Goal: Task Accomplishment & Management: Manage account settings

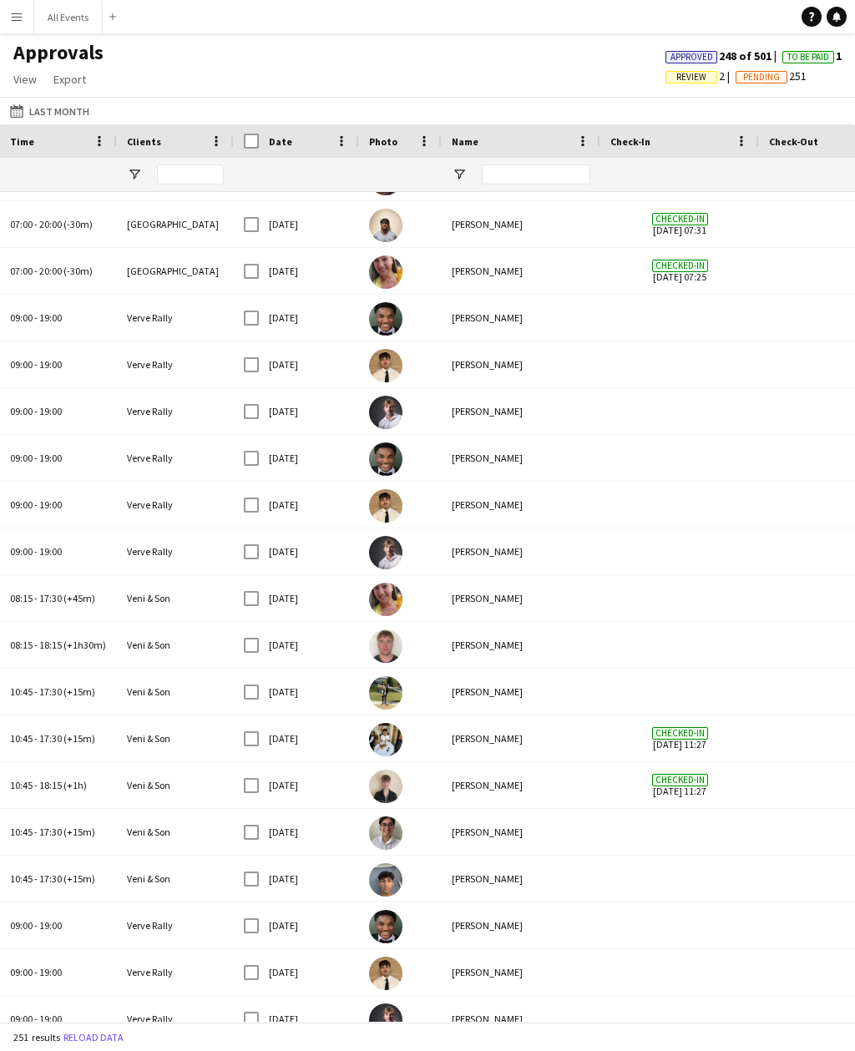
click at [61, 109] on button "Last Month Last Month" at bounding box center [50, 111] width 86 height 20
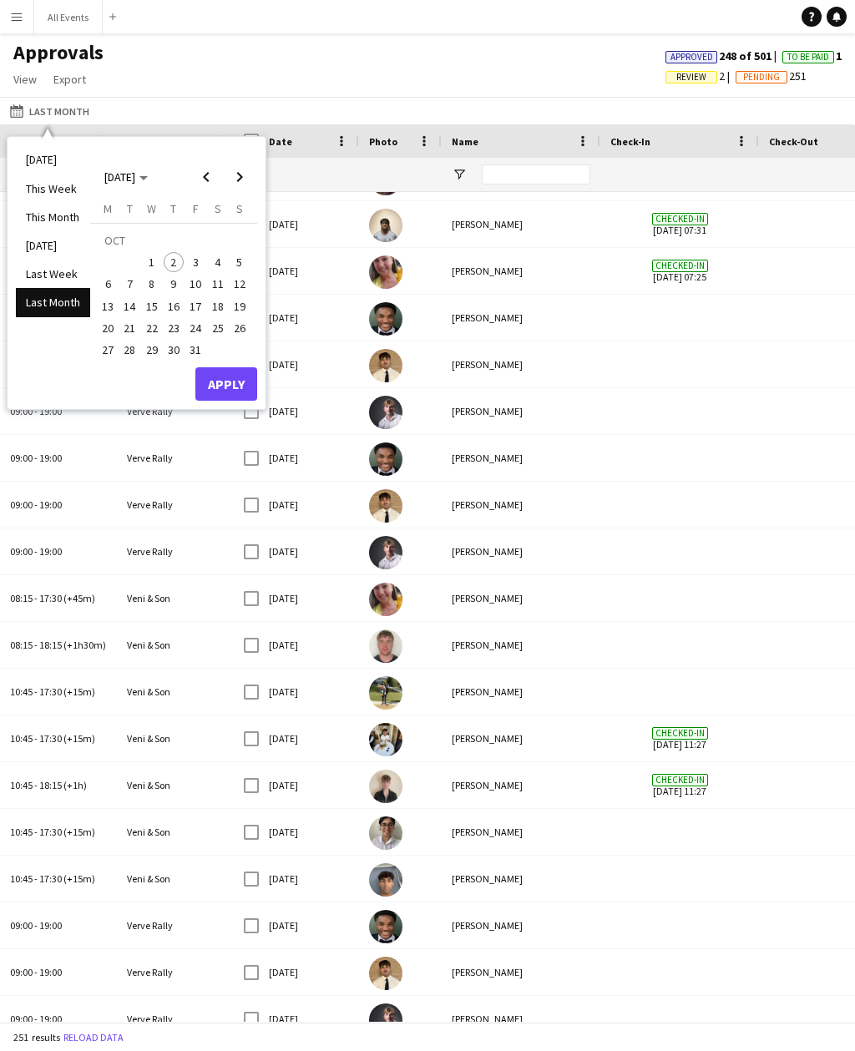
click at [212, 180] on span "Previous month" at bounding box center [206, 176] width 33 height 33
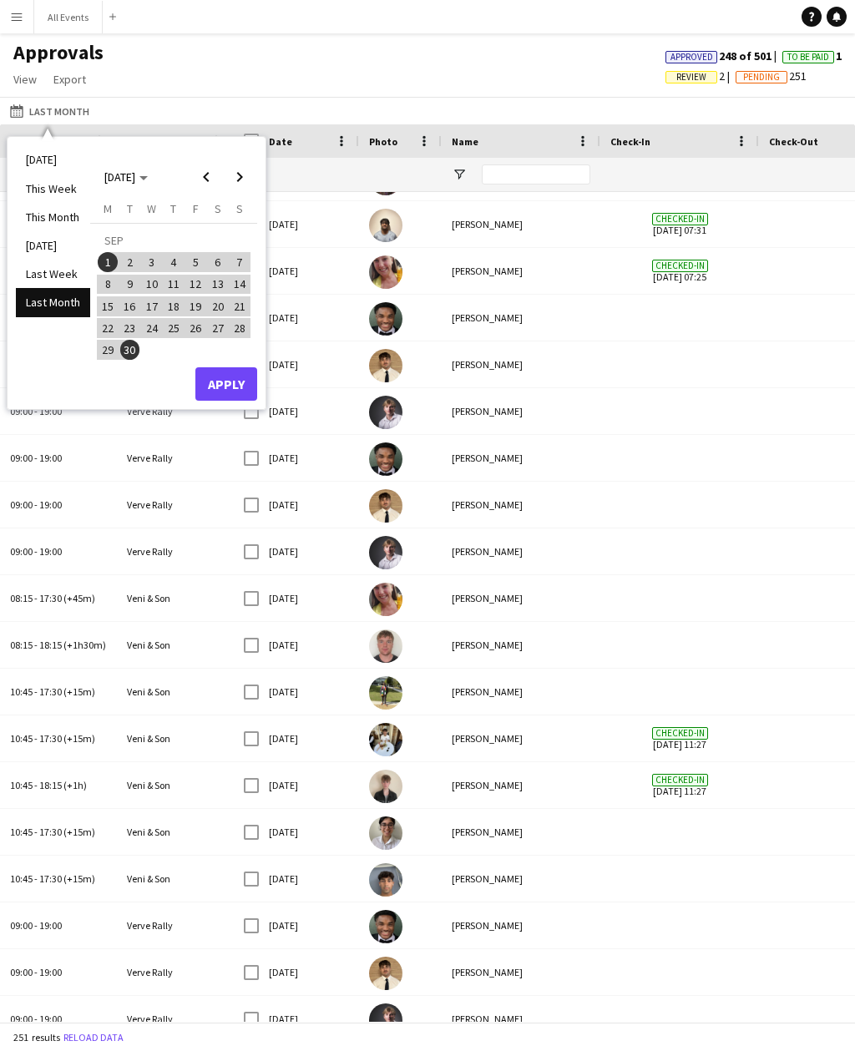
click at [221, 287] on span "13" at bounding box center [218, 285] width 20 height 20
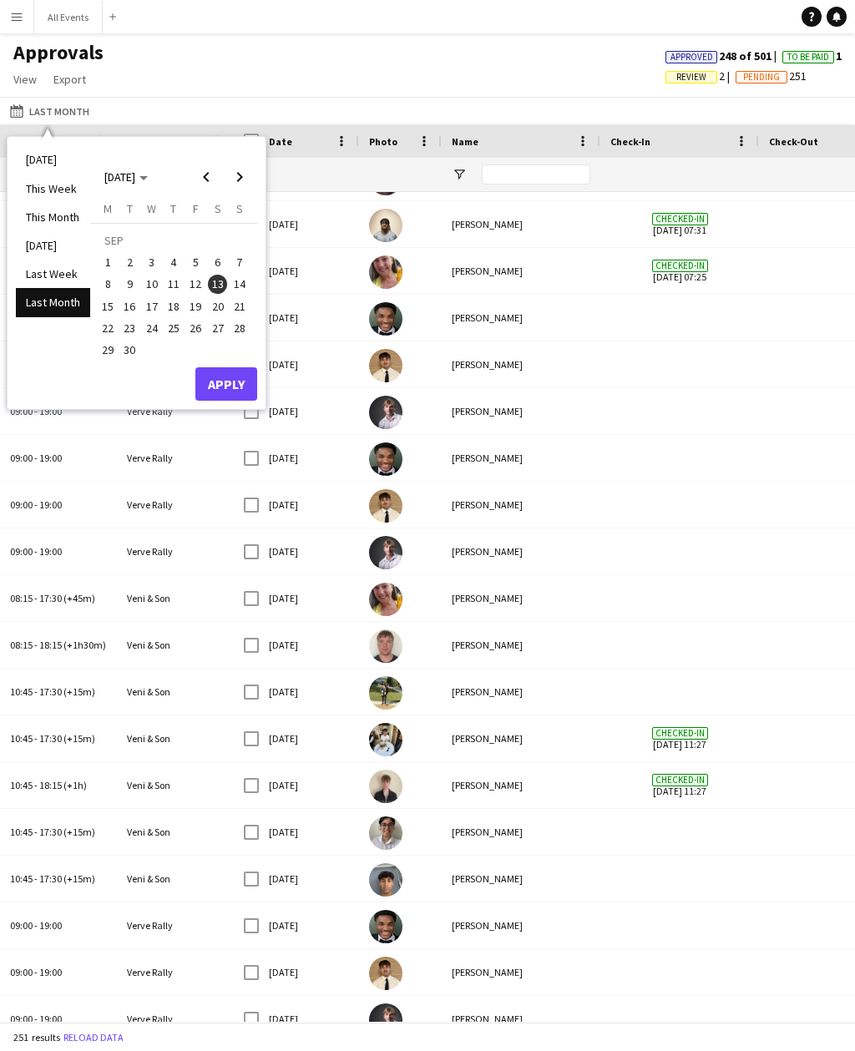
click at [240, 384] on button "Apply" at bounding box center [226, 383] width 62 height 33
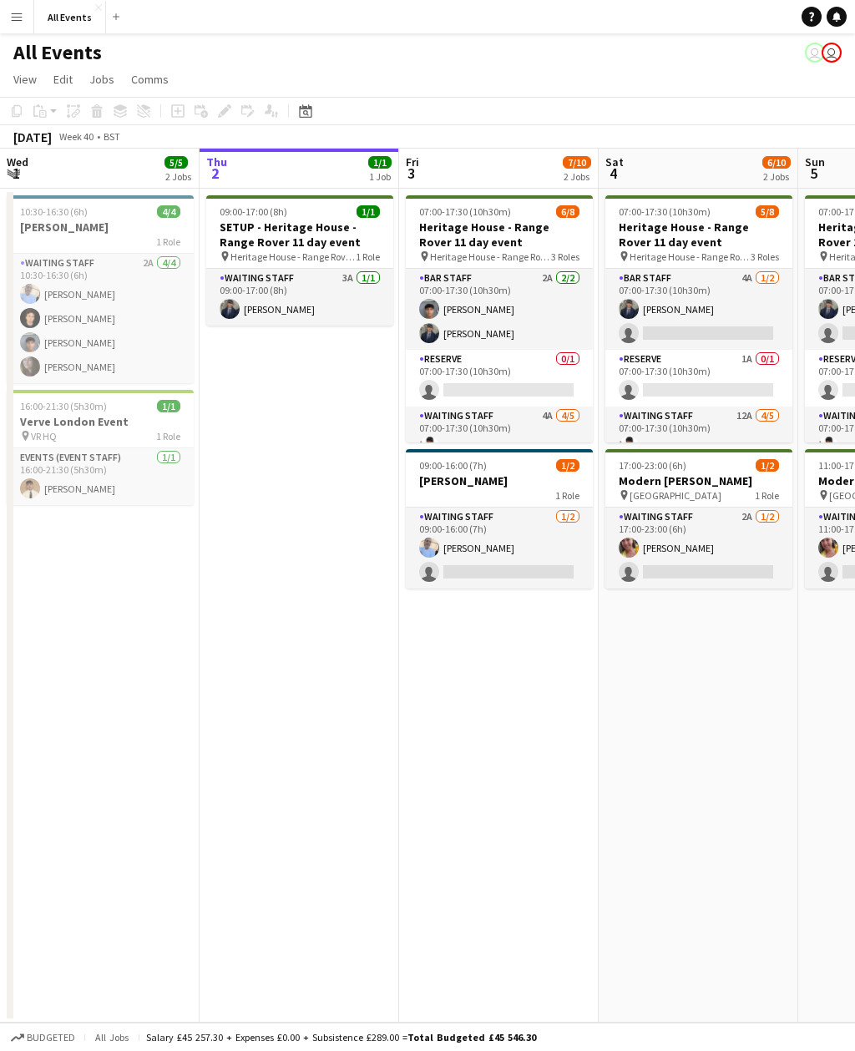
click at [23, 18] on app-icon "Menu" at bounding box center [16, 16] width 13 height 13
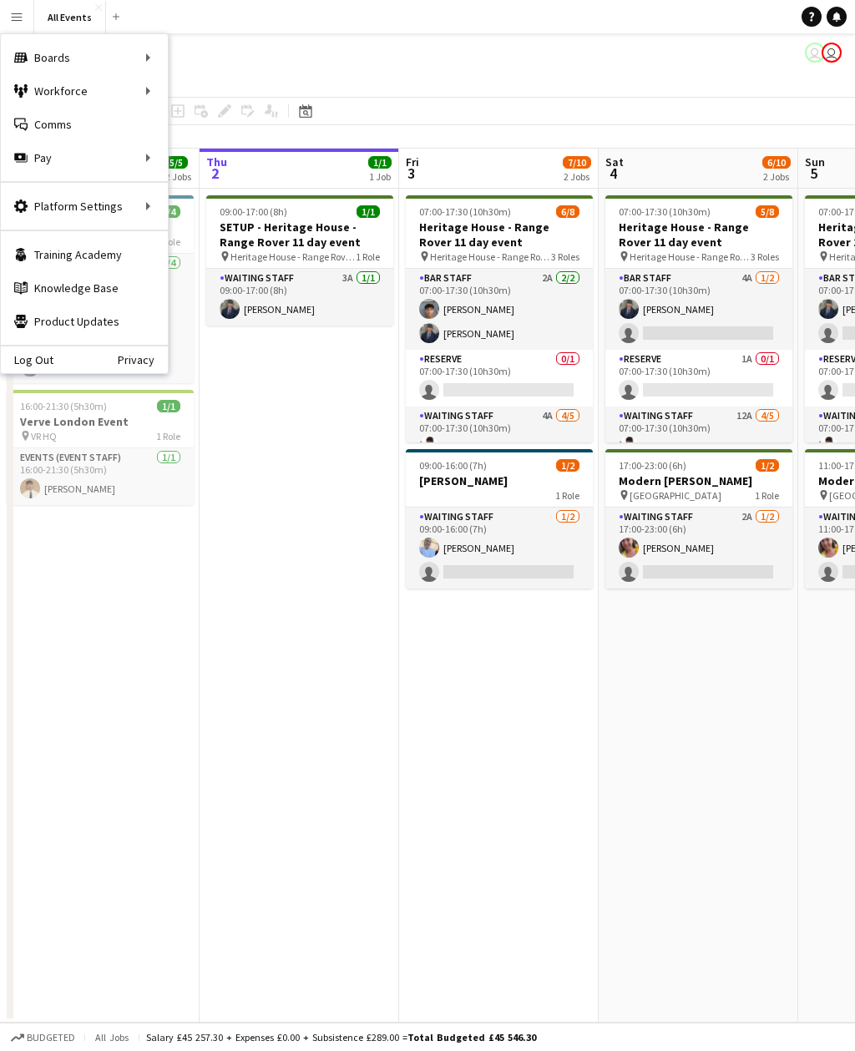
click at [294, 43] on div "All Events user user" at bounding box center [427, 49] width 855 height 32
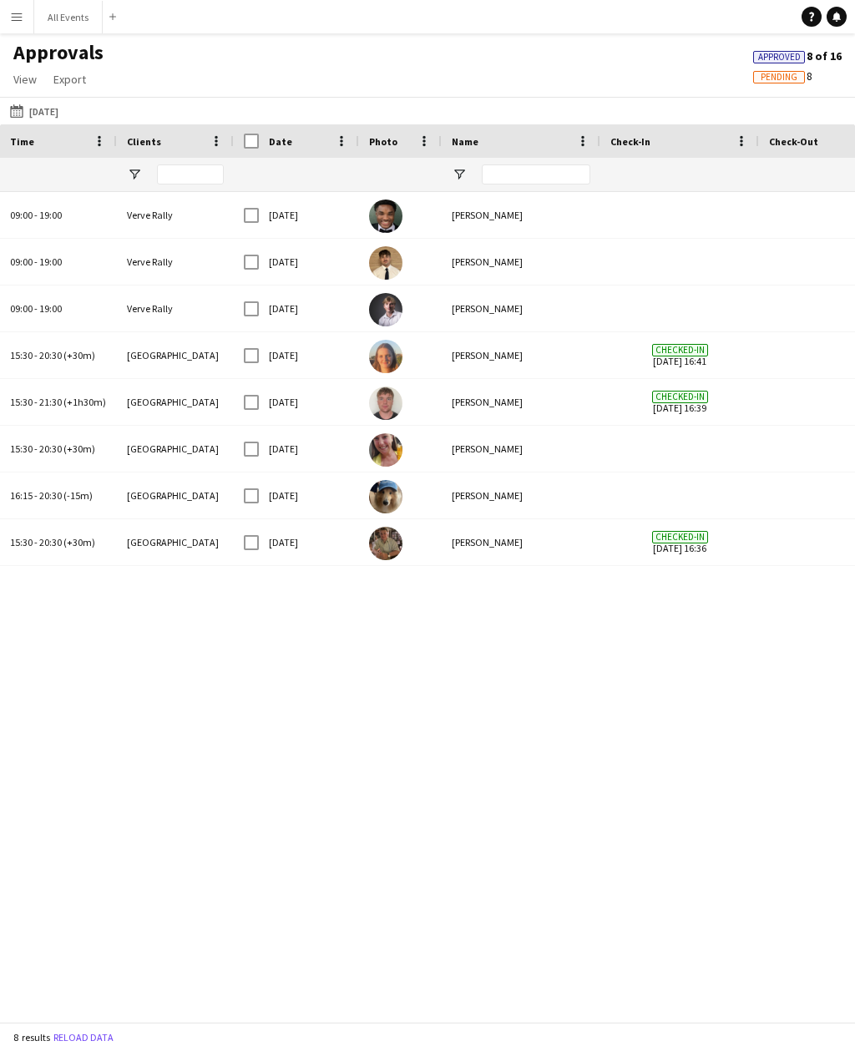
click at [62, 111] on button "[DATE] [DATE]" at bounding box center [34, 111] width 55 height 20
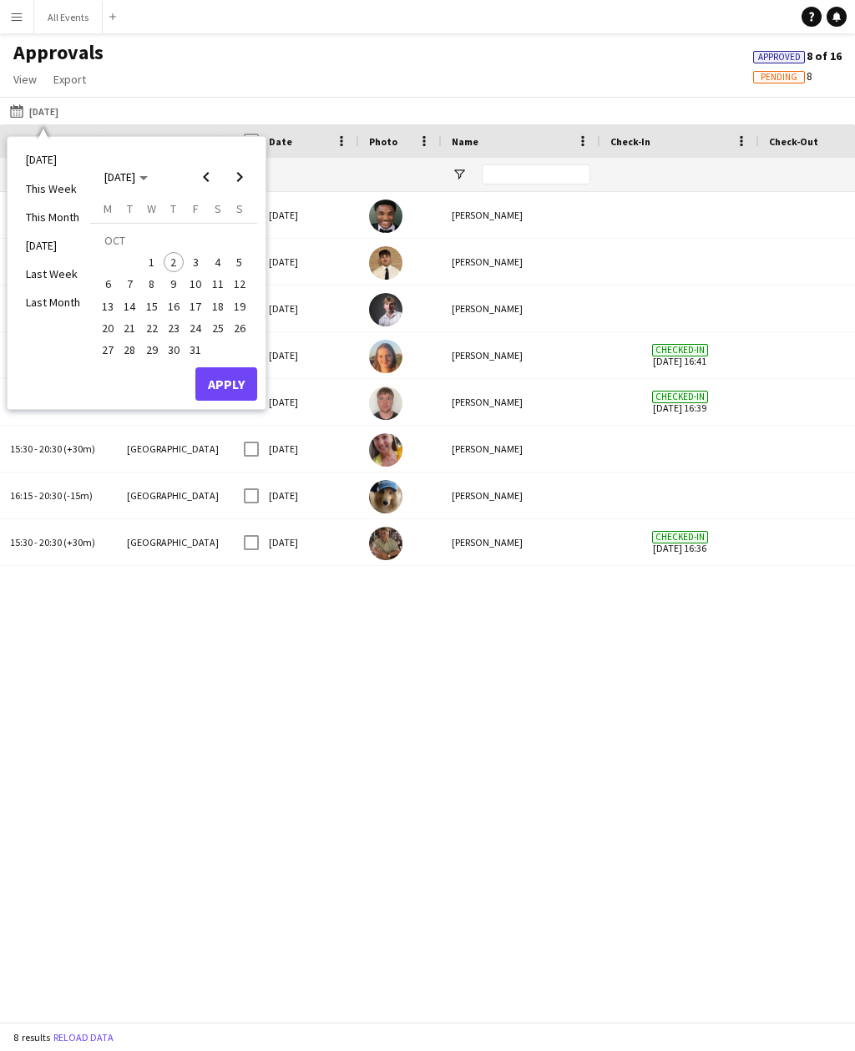
click at [220, 168] on span "Previous month" at bounding box center [206, 176] width 33 height 33
click at [250, 288] on button "14" at bounding box center [240, 284] width 22 height 22
click at [246, 381] on button "Apply" at bounding box center [226, 383] width 62 height 33
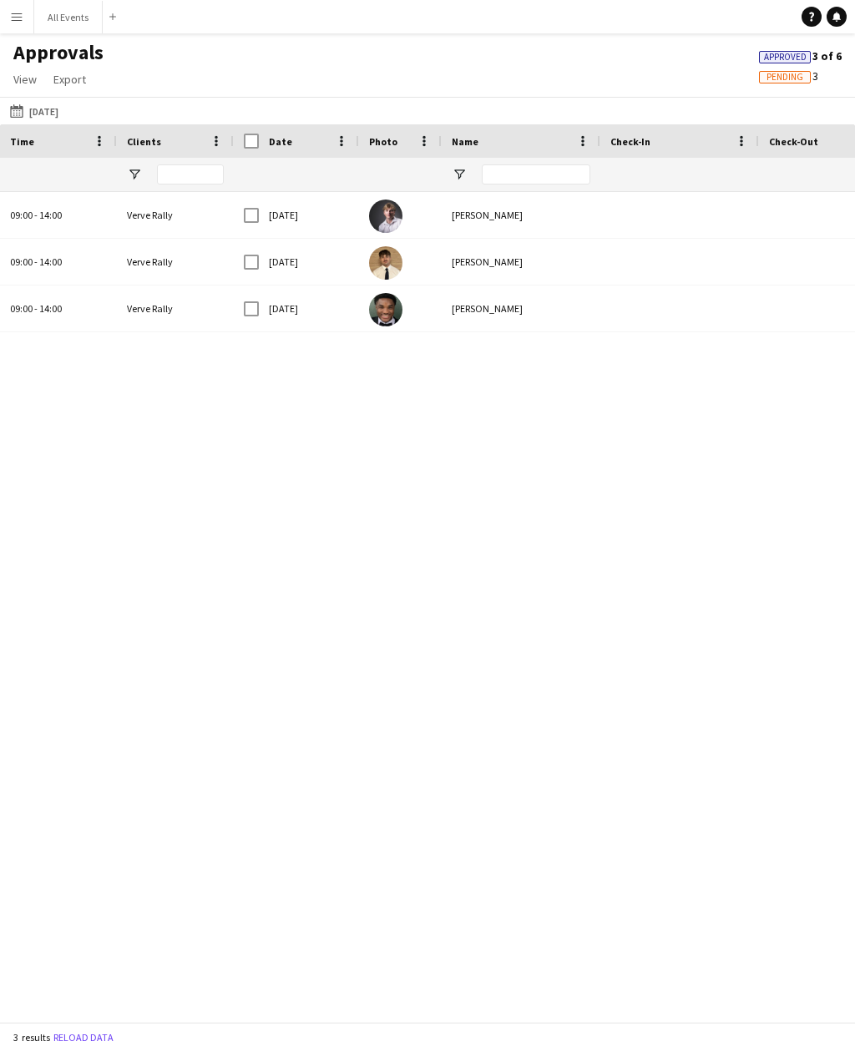
click at [62, 110] on button "[DATE] [DATE]" at bounding box center [34, 111] width 55 height 20
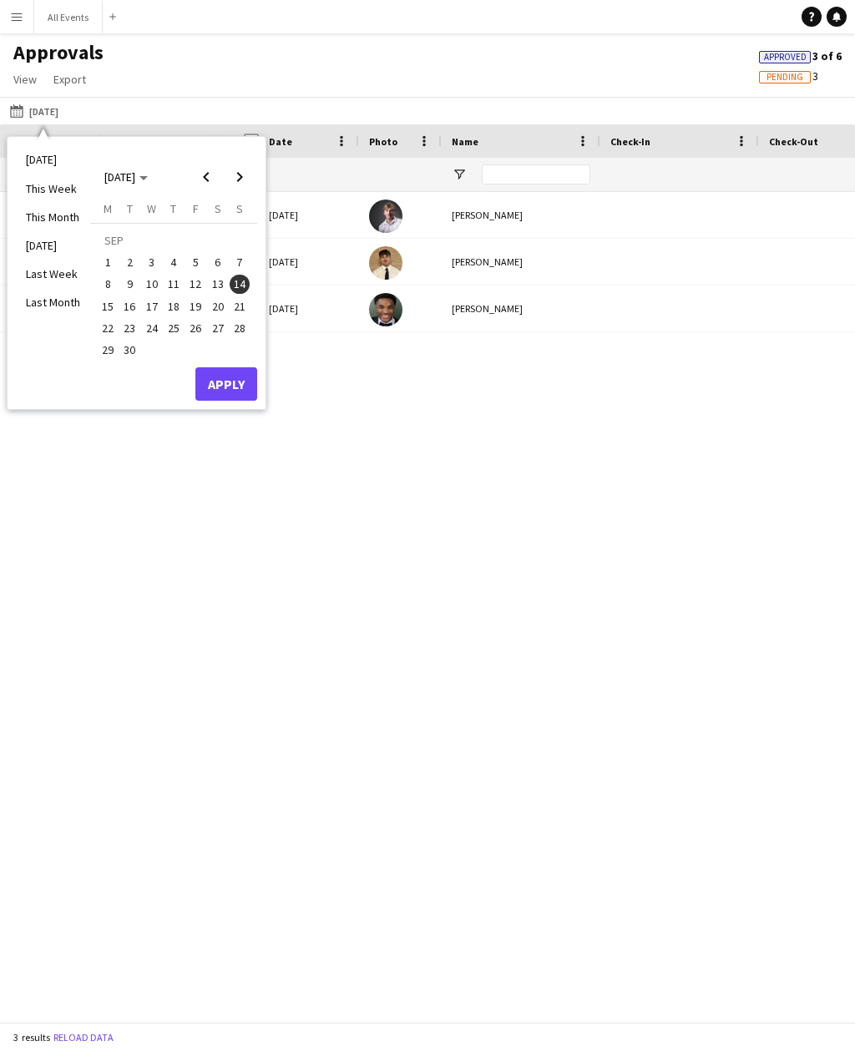
click at [111, 308] on span "15" at bounding box center [108, 306] width 20 height 20
click at [244, 390] on button "Apply" at bounding box center [226, 383] width 62 height 33
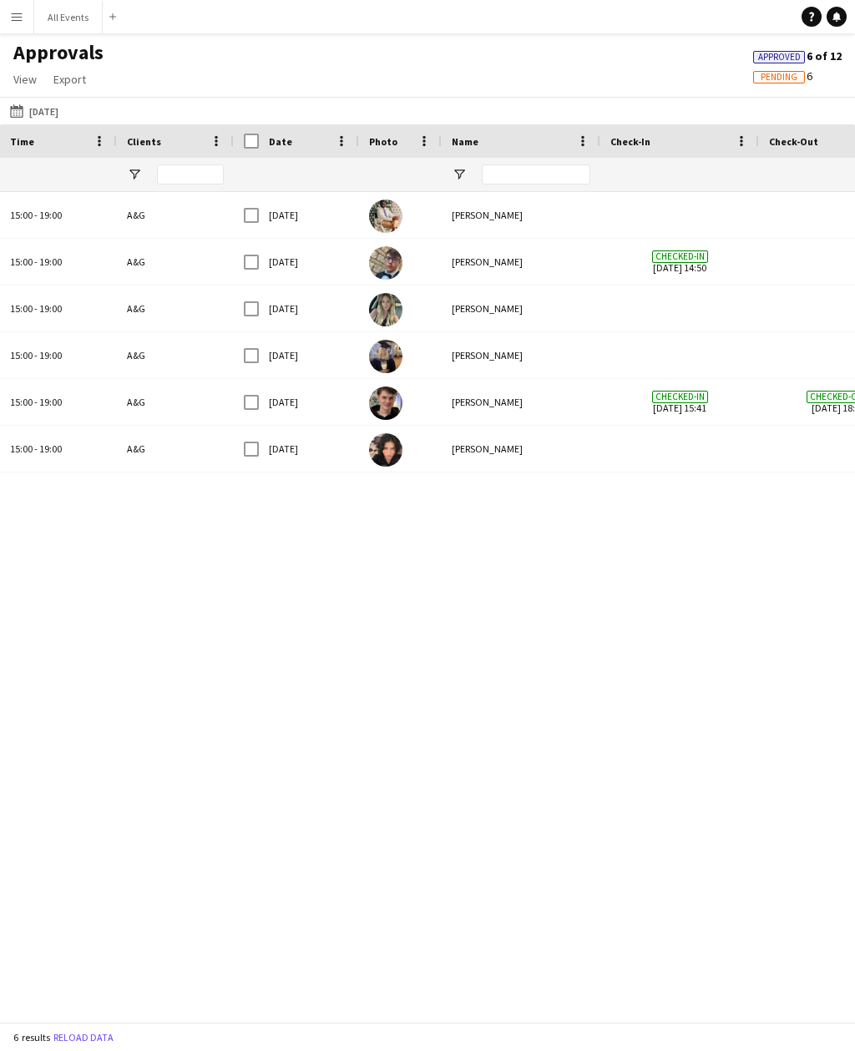
click at [62, 108] on button "[DATE] [DATE]" at bounding box center [34, 111] width 55 height 20
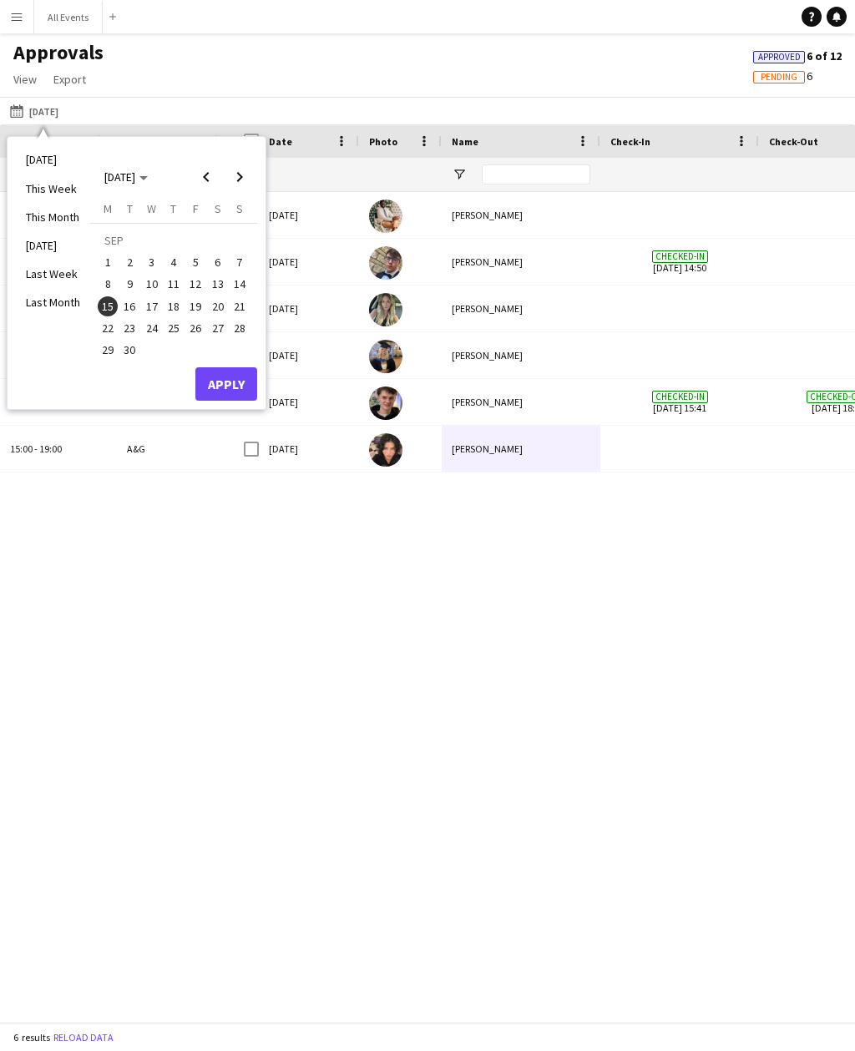
click at [124, 307] on span "16" at bounding box center [130, 306] width 20 height 20
click at [243, 387] on button "Apply" at bounding box center [226, 383] width 62 height 33
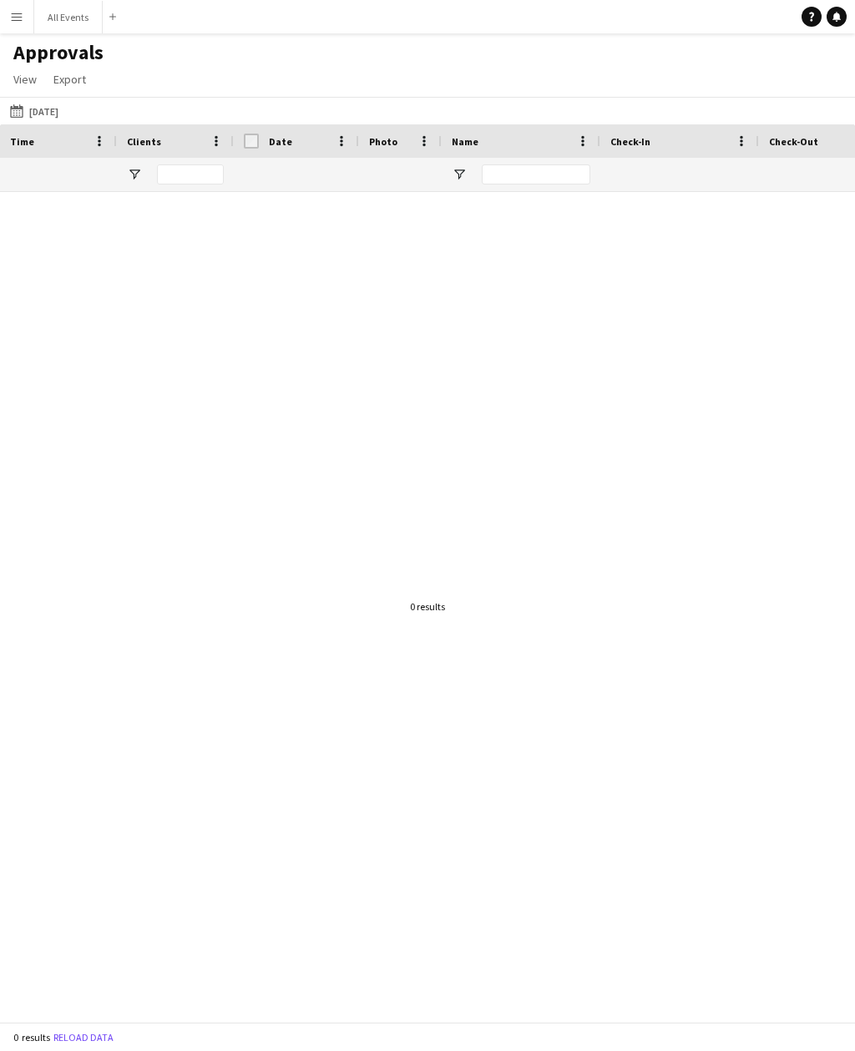
click at [60, 109] on button "[DATE] [DATE]" at bounding box center [34, 111] width 55 height 20
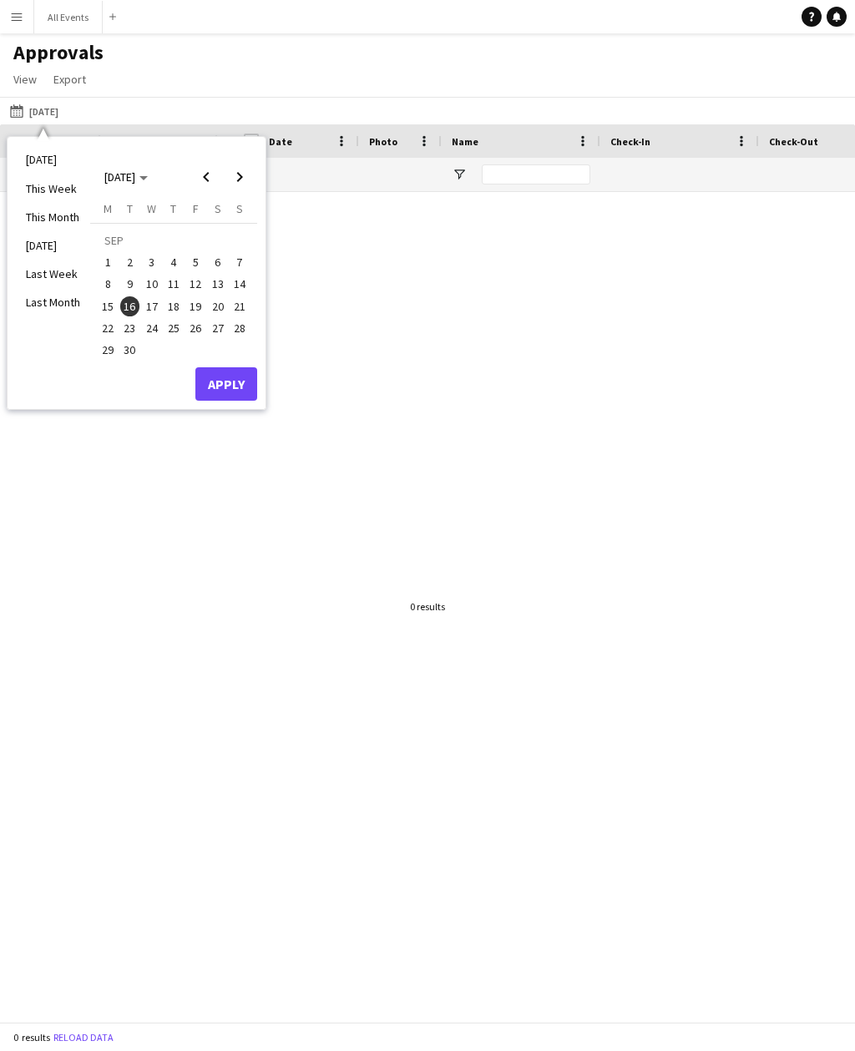
click at [158, 307] on span "17" at bounding box center [152, 306] width 20 height 20
click at [235, 378] on button "Apply" at bounding box center [226, 383] width 62 height 33
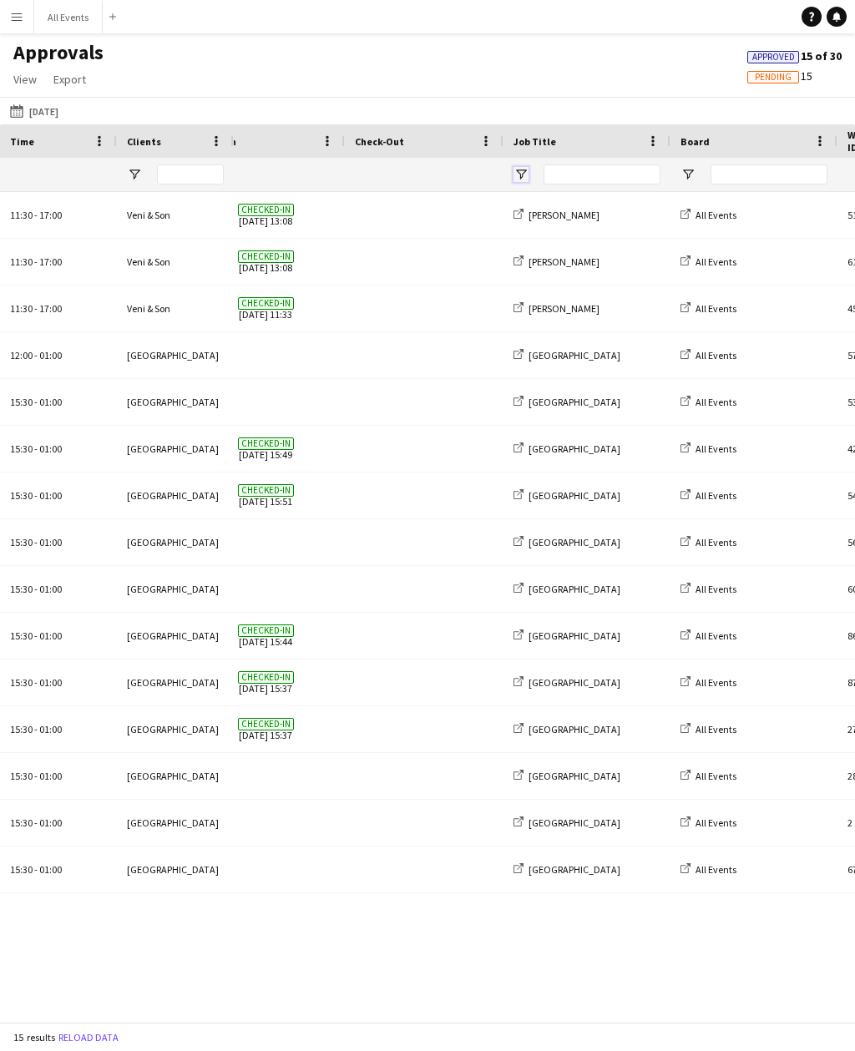
click at [518, 173] on span "Open Filter Menu" at bounding box center [520, 174] width 15 height 15
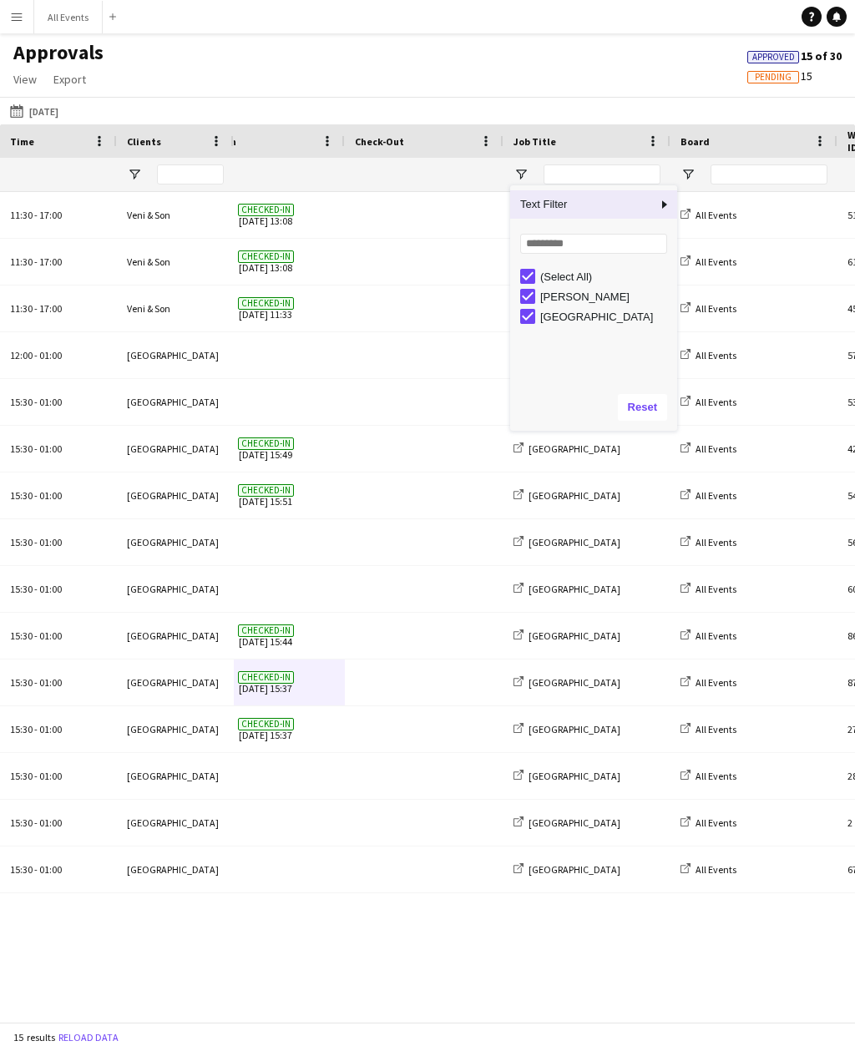
click at [587, 321] on div "[GEOGRAPHIC_DATA]" at bounding box center [606, 317] width 132 height 13
type input "**********"
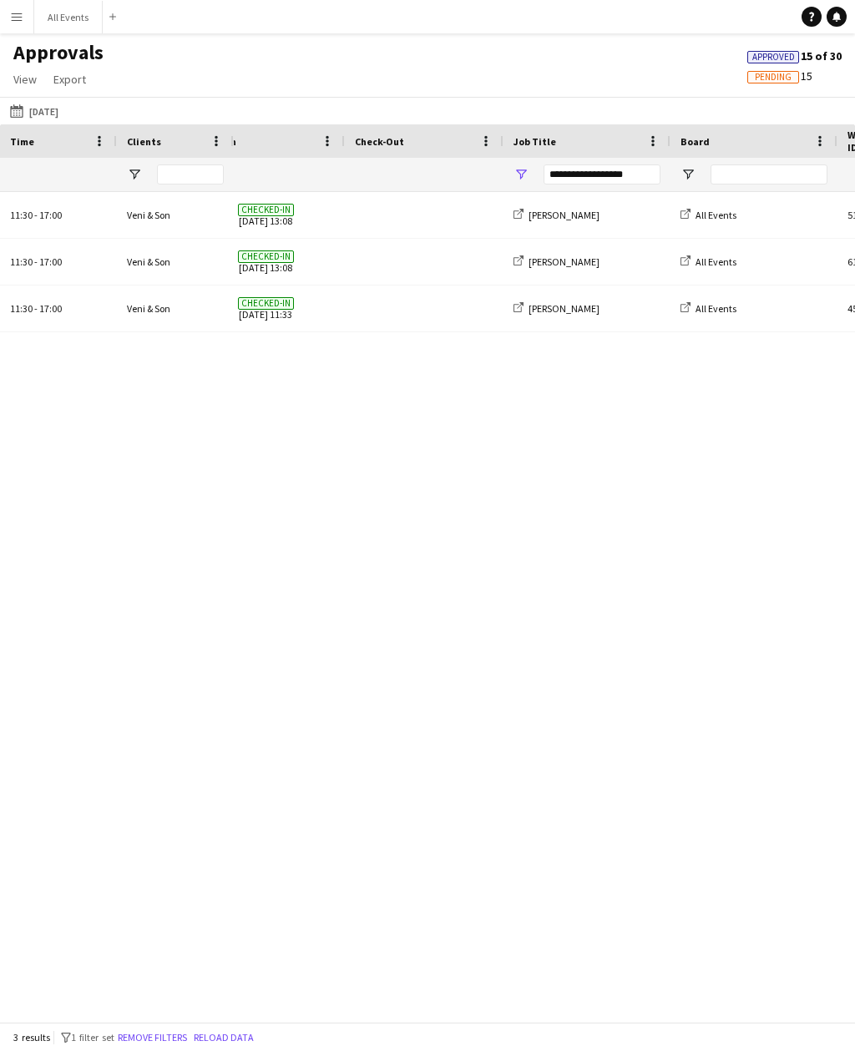
click at [525, 576] on div "[PERSON_NAME] Checked-in [DATE] 13:08 [PERSON_NAME] All Events 51 Waiting Staff…" at bounding box center [544, 607] width 621 height 830
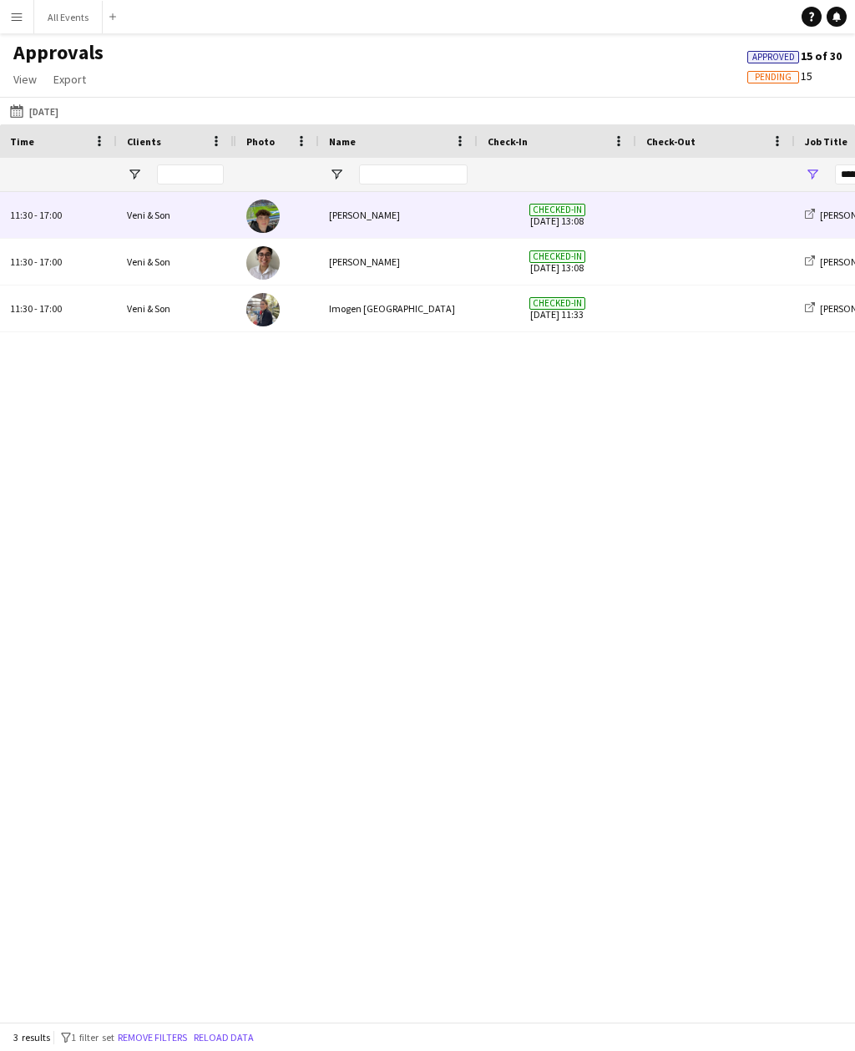
click at [573, 220] on span "Checked-in [DATE] 13:08" at bounding box center [557, 215] width 139 height 46
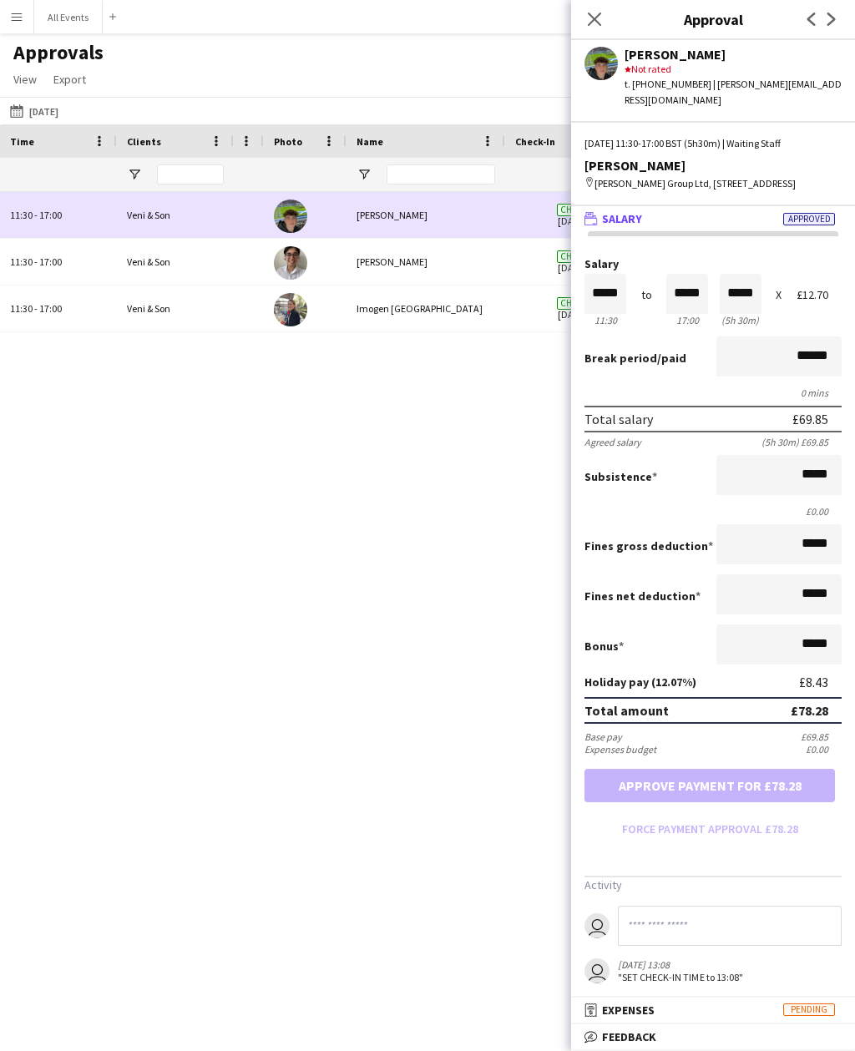
scroll to position [0, 82]
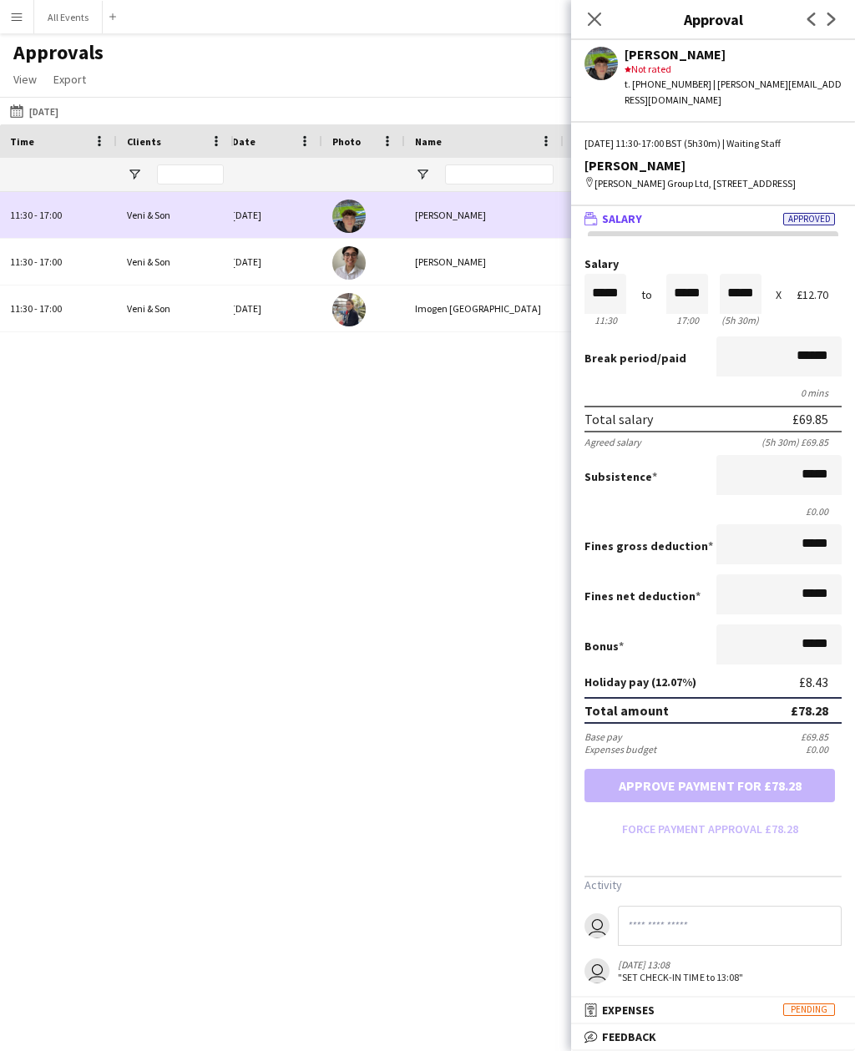
click at [598, 28] on app-icon "Close pop-in" at bounding box center [594, 19] width 20 height 20
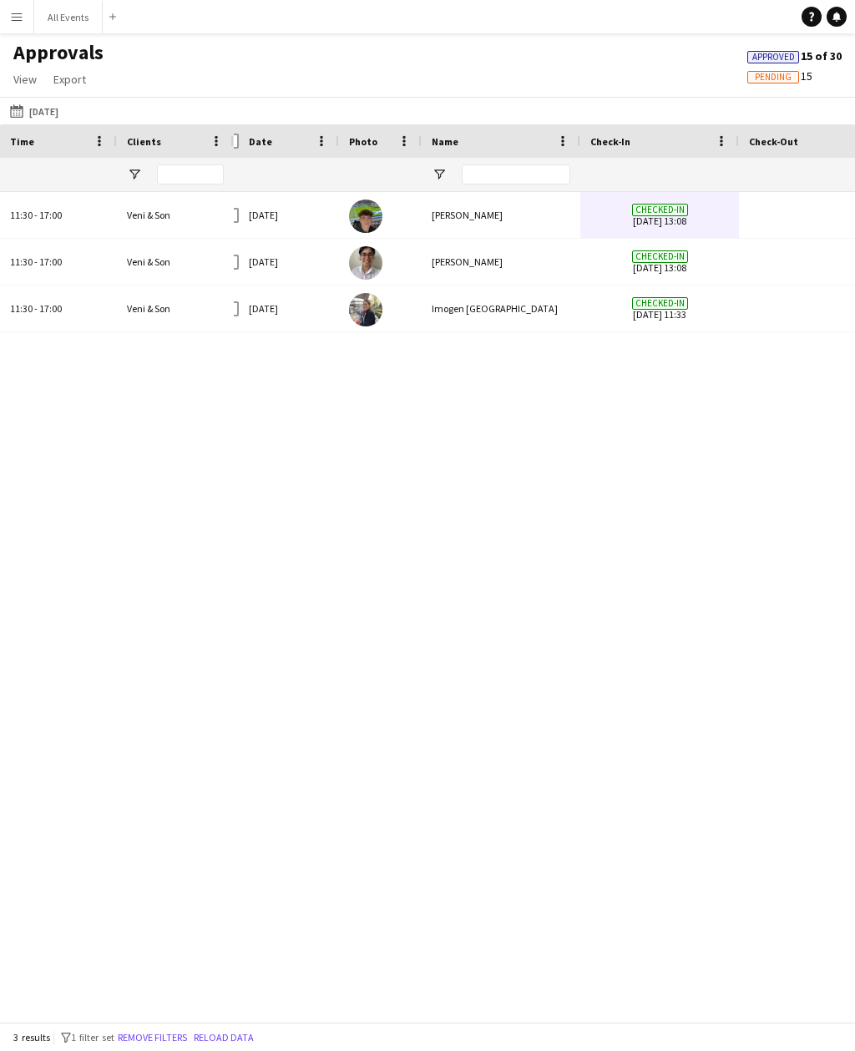
click at [60, 113] on button "[DATE] [DATE]" at bounding box center [34, 111] width 55 height 20
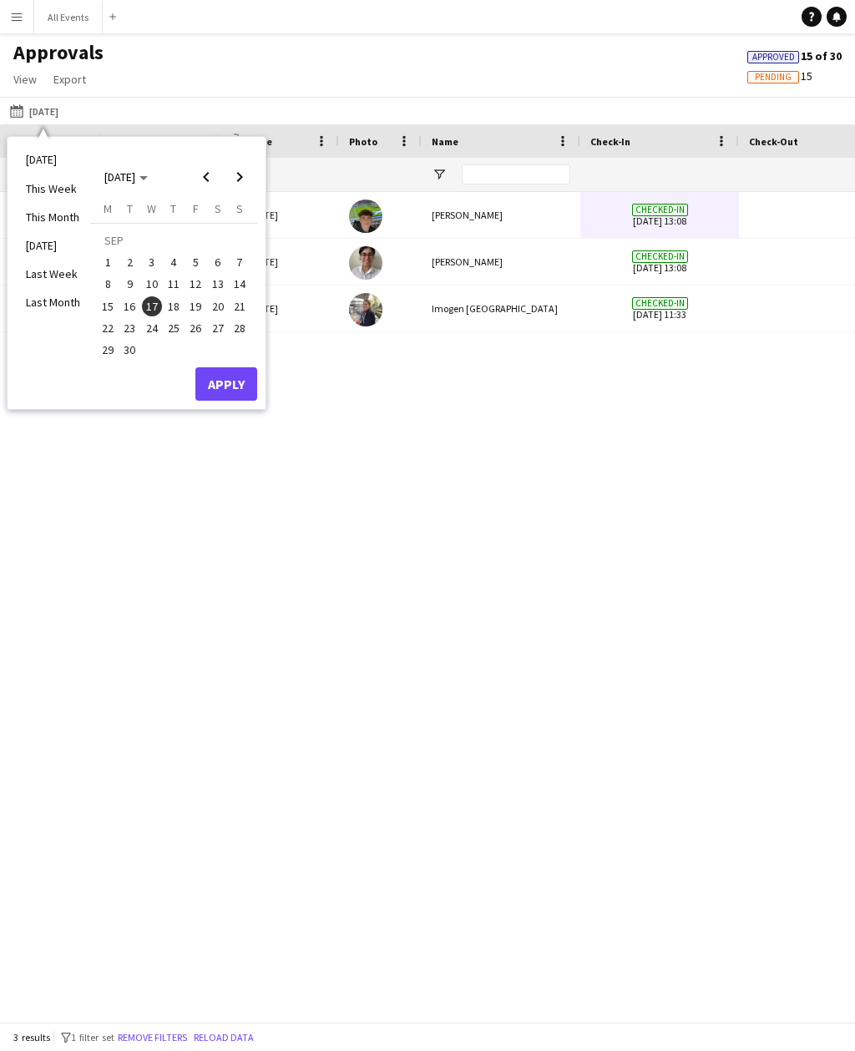
click at [174, 309] on span "18" at bounding box center [174, 306] width 20 height 20
click at [225, 375] on button "Apply" at bounding box center [226, 383] width 62 height 33
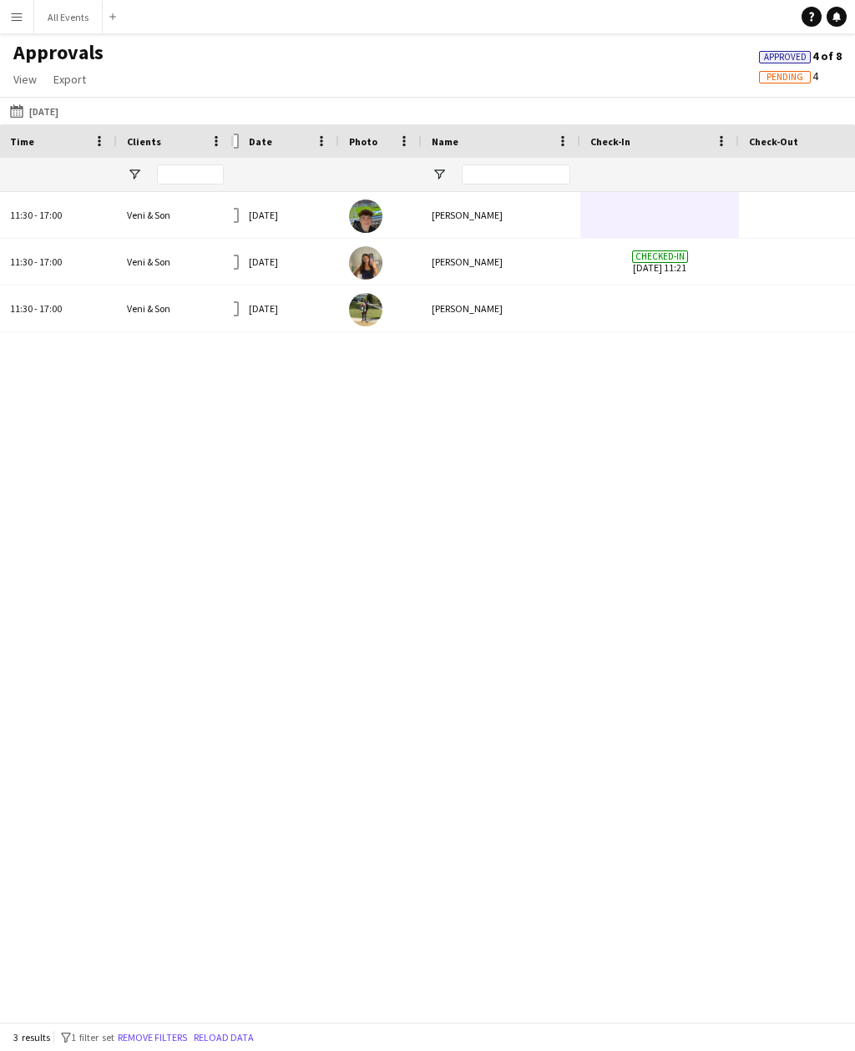
click at [59, 118] on button "[DATE] [DATE]" at bounding box center [34, 111] width 55 height 20
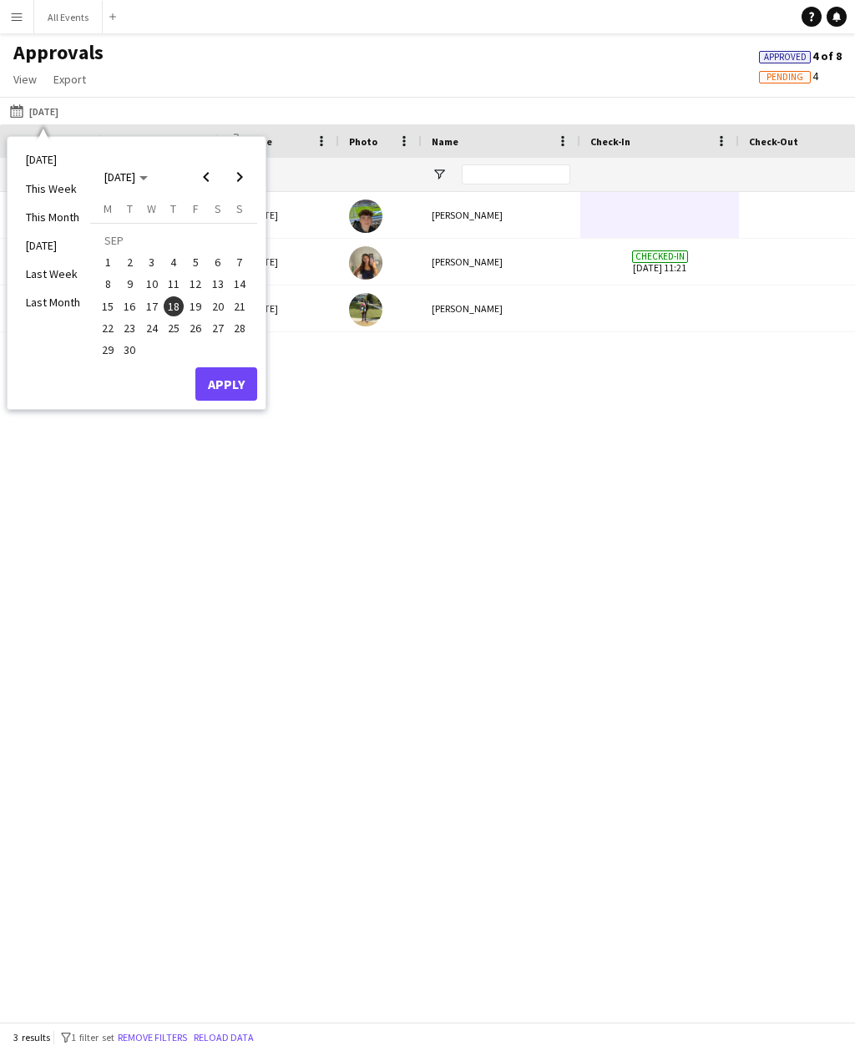
click at [200, 310] on span "19" at bounding box center [195, 306] width 20 height 20
click at [241, 392] on button "Apply" at bounding box center [226, 383] width 62 height 33
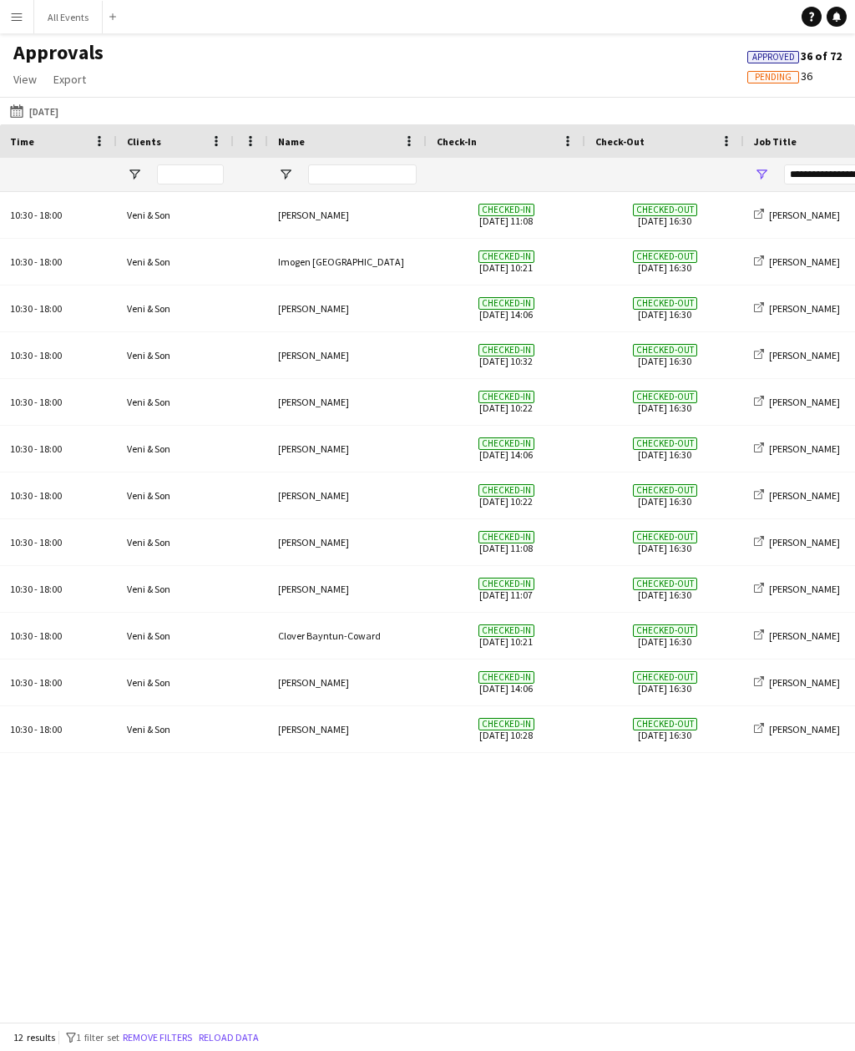
click at [52, 108] on button "[DATE] [DATE]" at bounding box center [34, 111] width 55 height 20
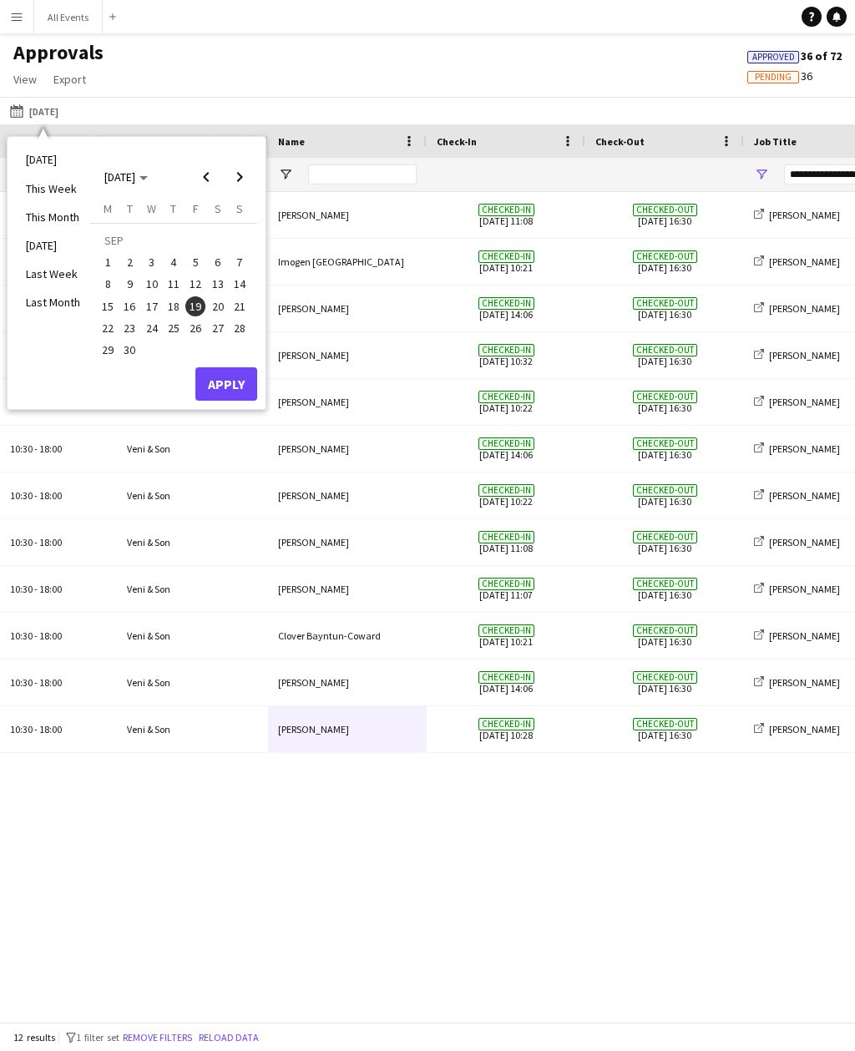
click at [222, 312] on span "20" at bounding box center [218, 306] width 20 height 20
click at [244, 377] on button "Apply" at bounding box center [226, 383] width 62 height 33
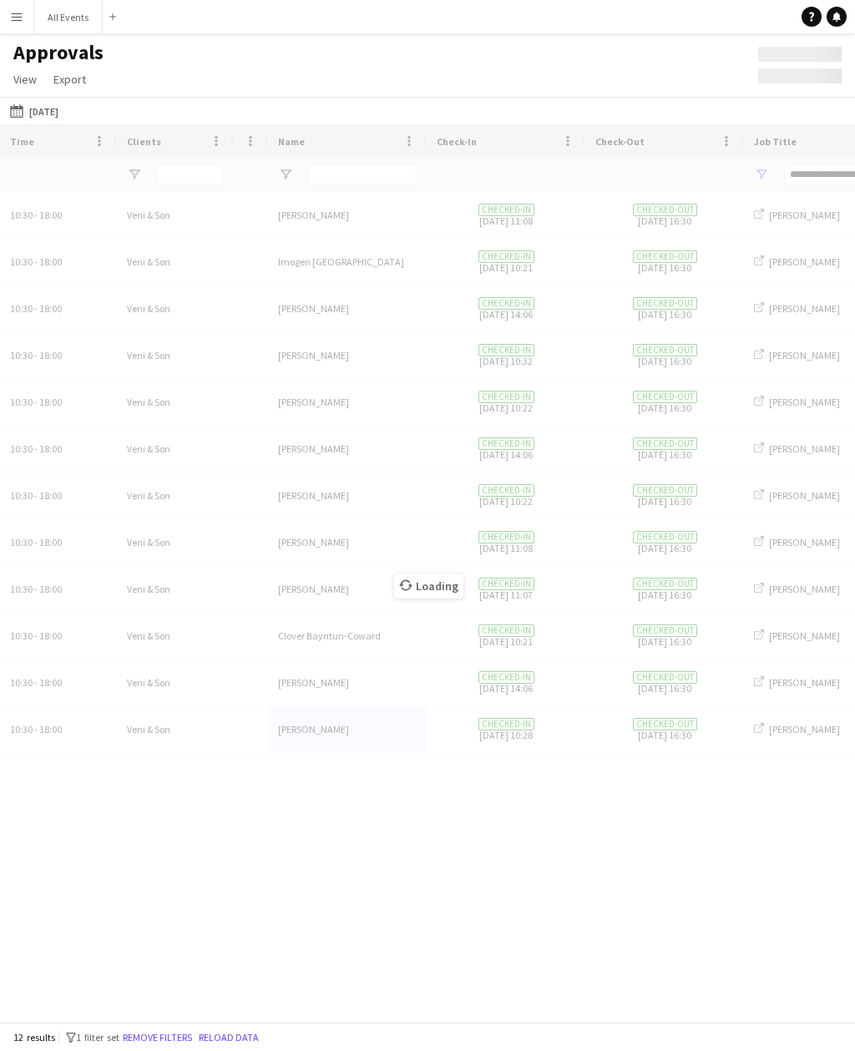
type input "***"
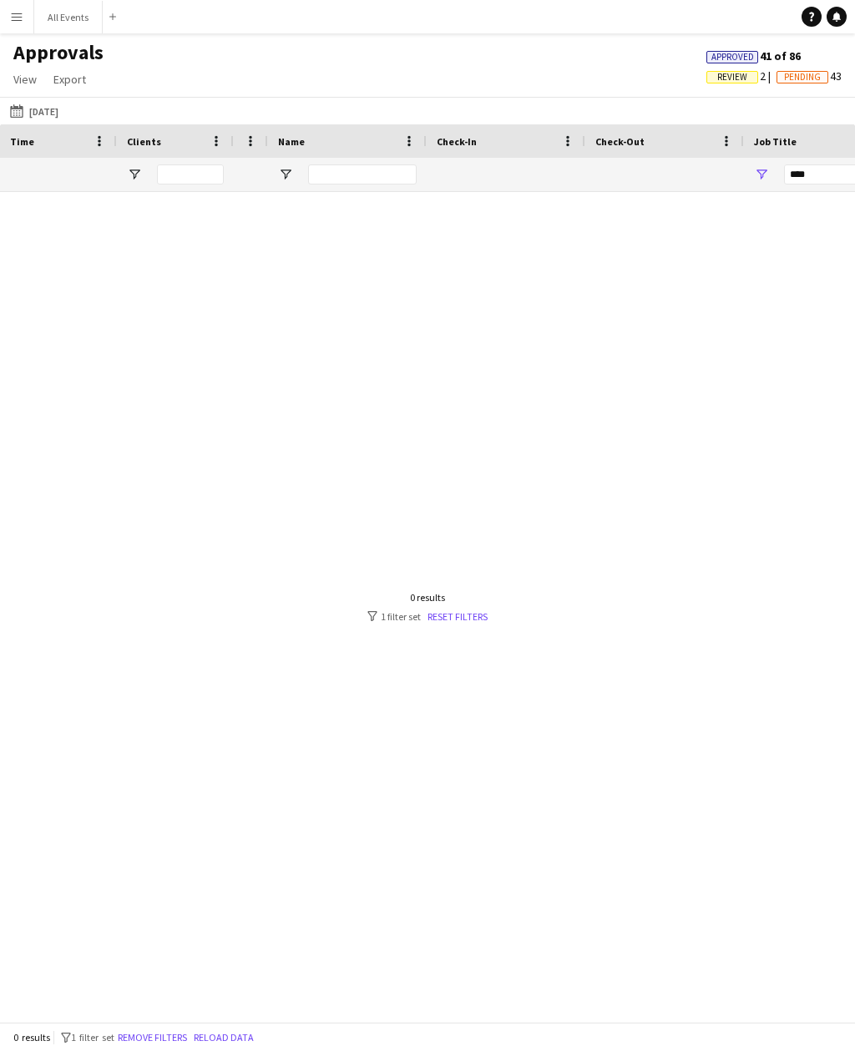
click at [49, 106] on button "[DATE] [DATE]" at bounding box center [34, 111] width 55 height 20
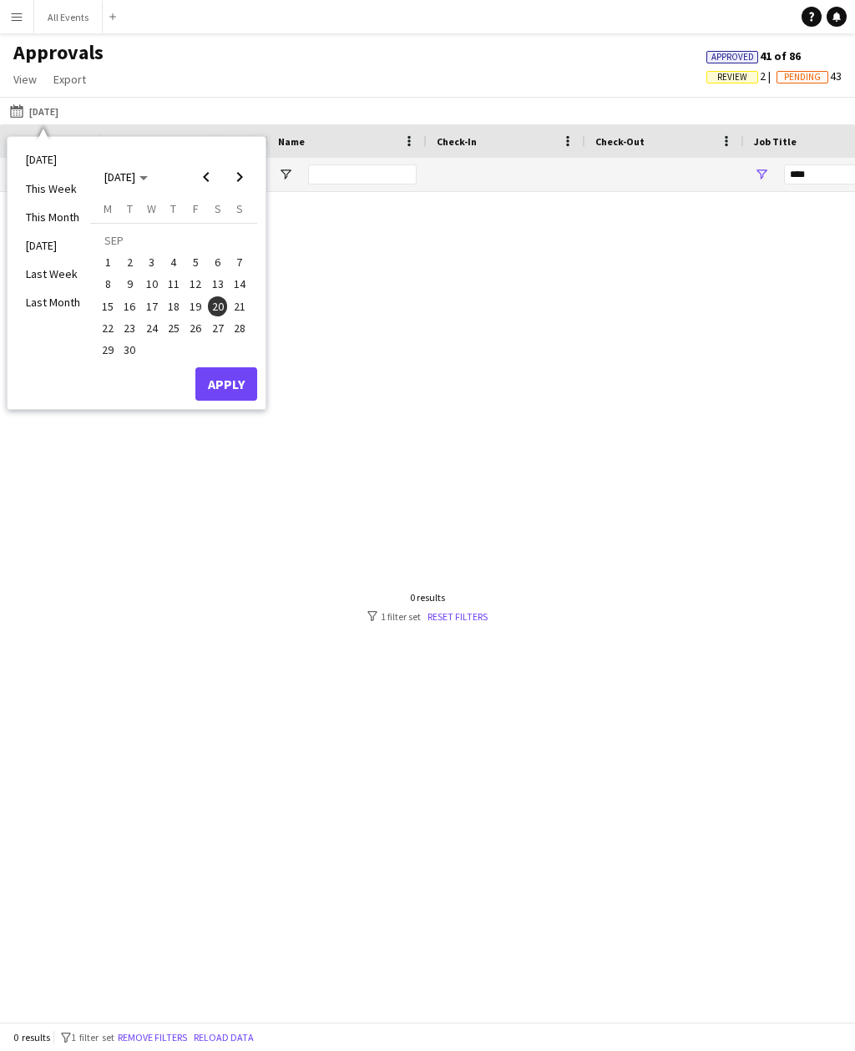
click at [236, 314] on span "21" at bounding box center [240, 306] width 20 height 20
click at [241, 373] on button "Apply" at bounding box center [226, 383] width 62 height 33
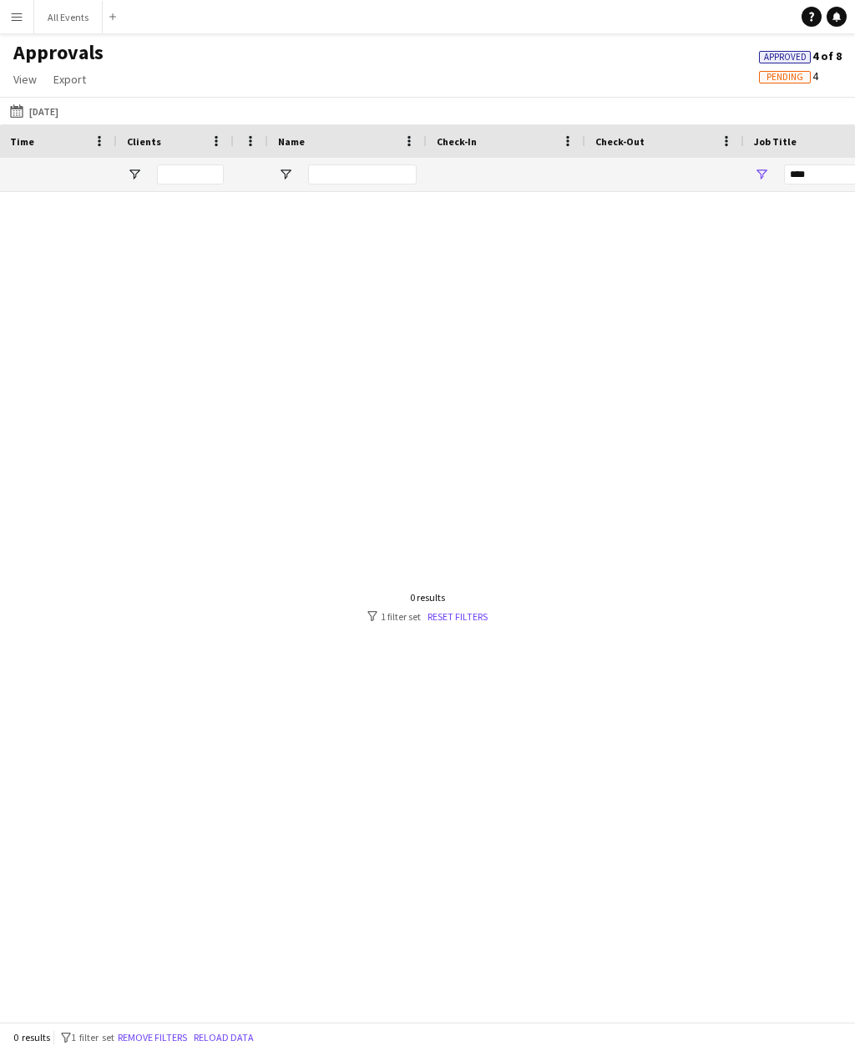
click at [62, 107] on button "[DATE] [DATE]" at bounding box center [34, 111] width 55 height 20
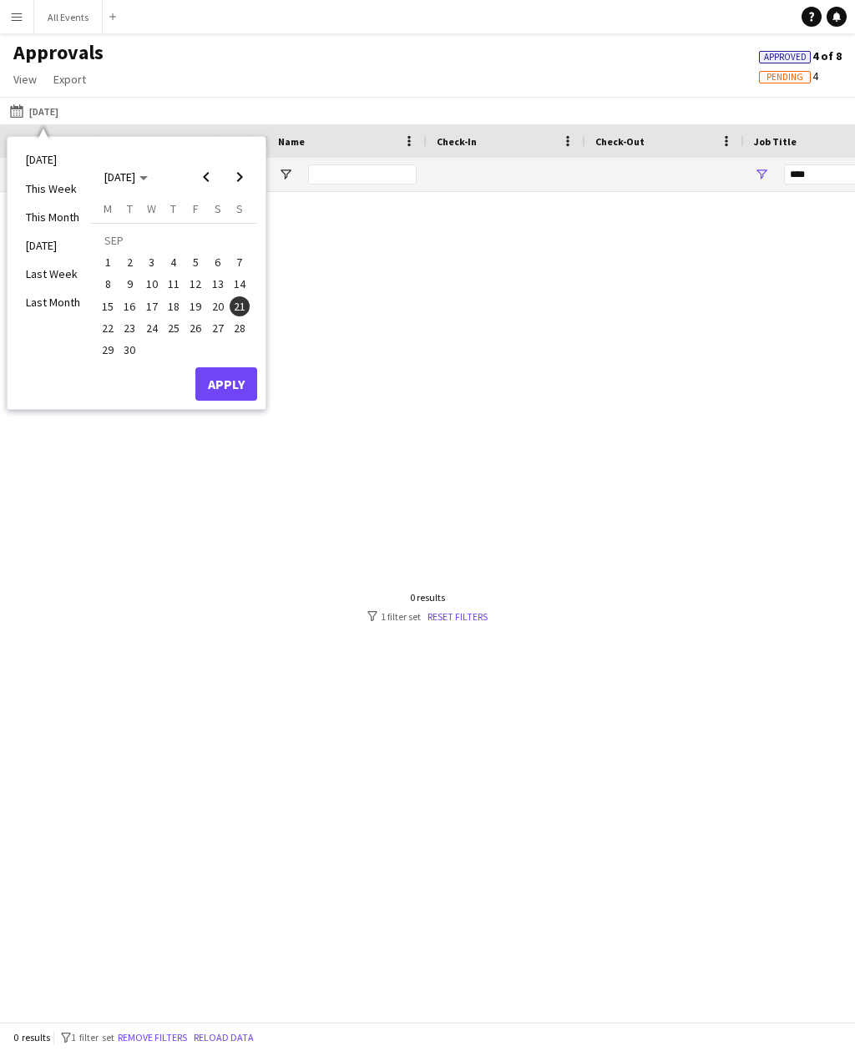
click at [108, 326] on span "22" at bounding box center [108, 328] width 20 height 20
click at [222, 384] on button "Apply" at bounding box center [226, 383] width 62 height 33
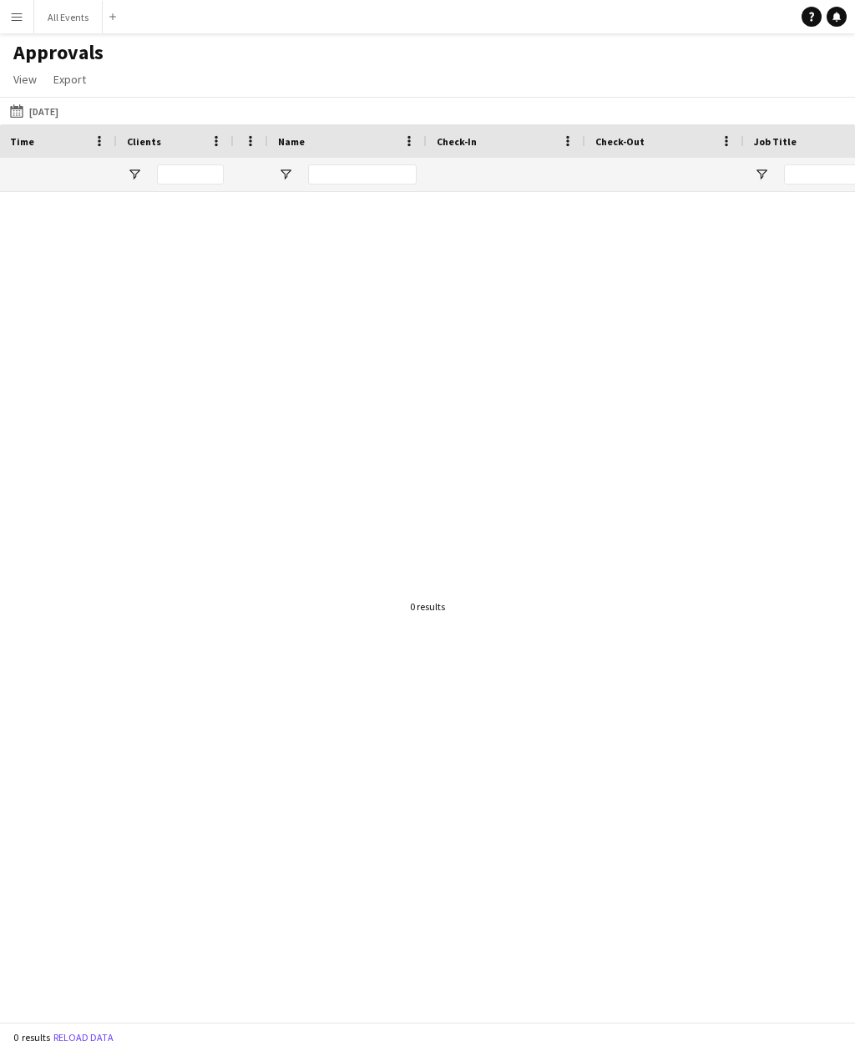
click at [36, 111] on button "[DATE] [DATE]" at bounding box center [34, 111] width 55 height 20
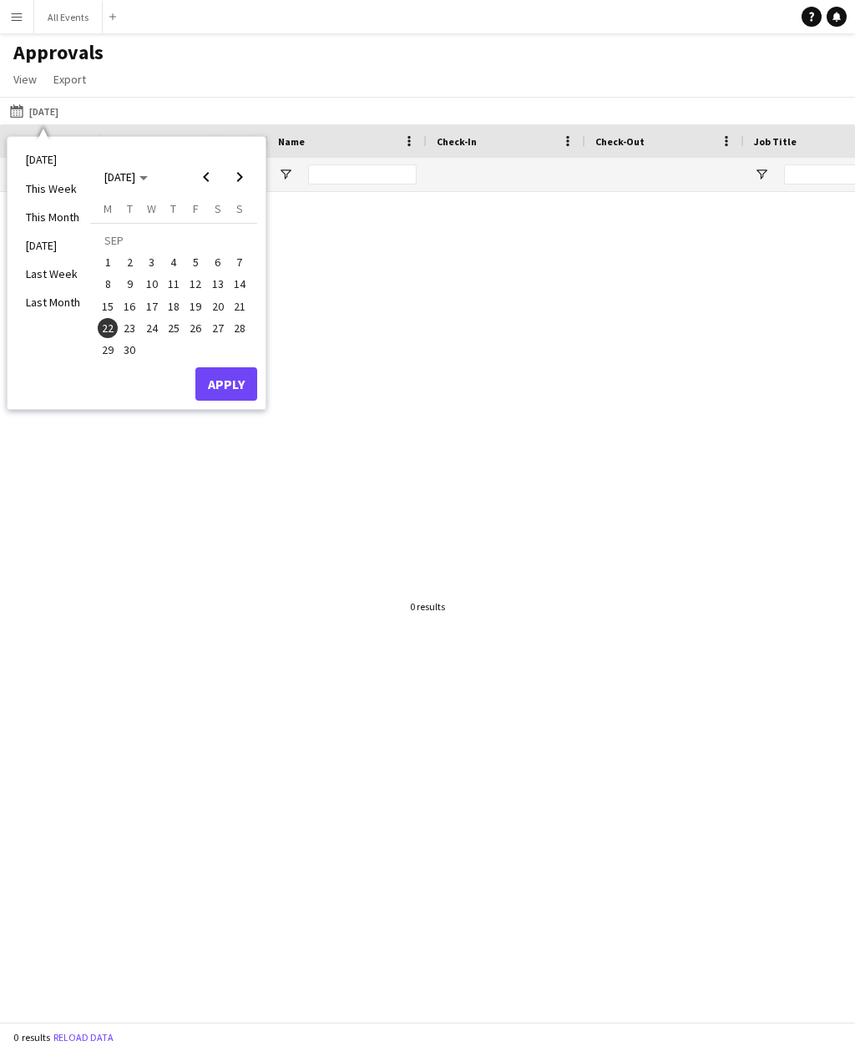
click at [139, 332] on span "23" at bounding box center [130, 328] width 20 height 20
click at [230, 381] on button "Apply" at bounding box center [226, 383] width 62 height 33
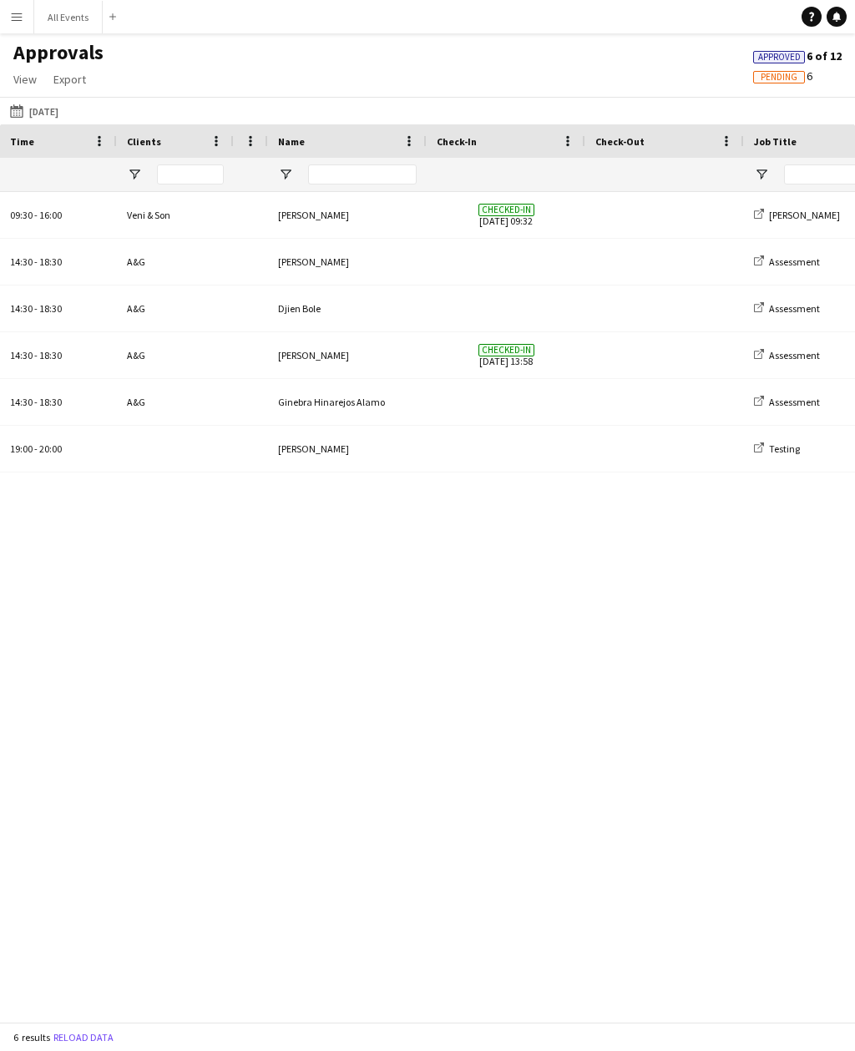
click at [62, 114] on button "[DATE] [DATE]" at bounding box center [34, 111] width 55 height 20
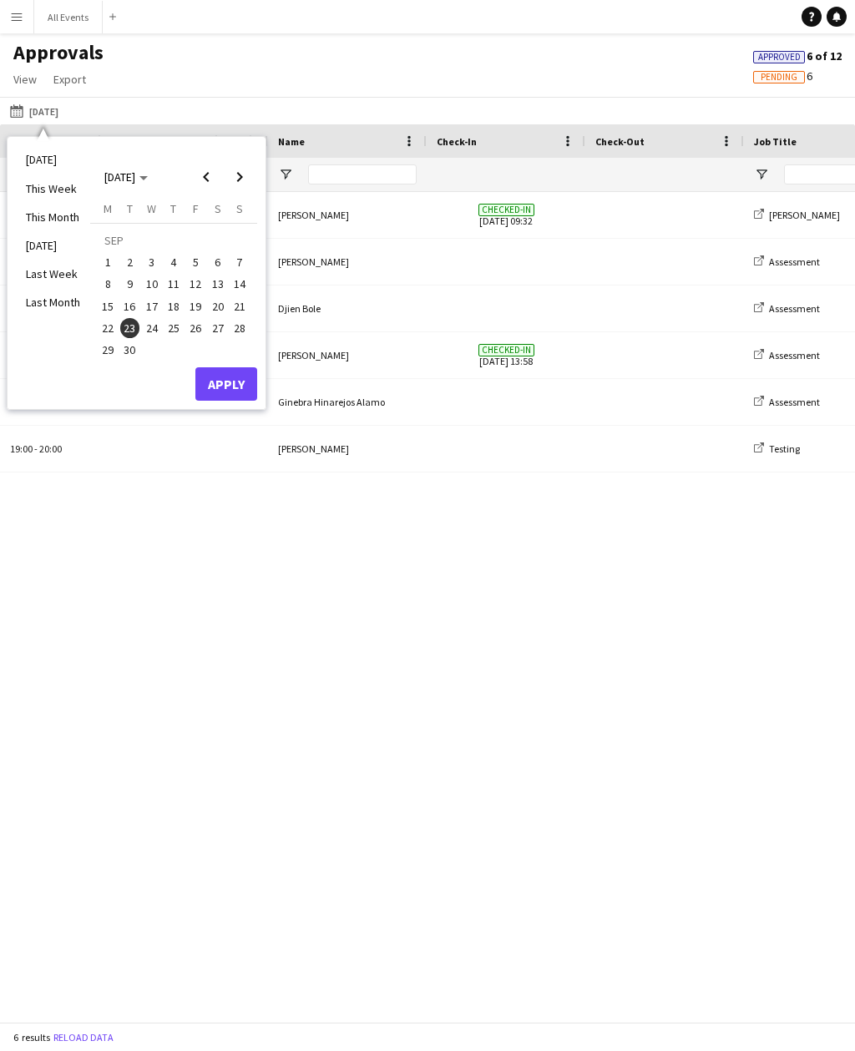
click at [154, 333] on span "24" at bounding box center [152, 328] width 20 height 20
click at [219, 381] on button "Apply" at bounding box center [226, 383] width 62 height 33
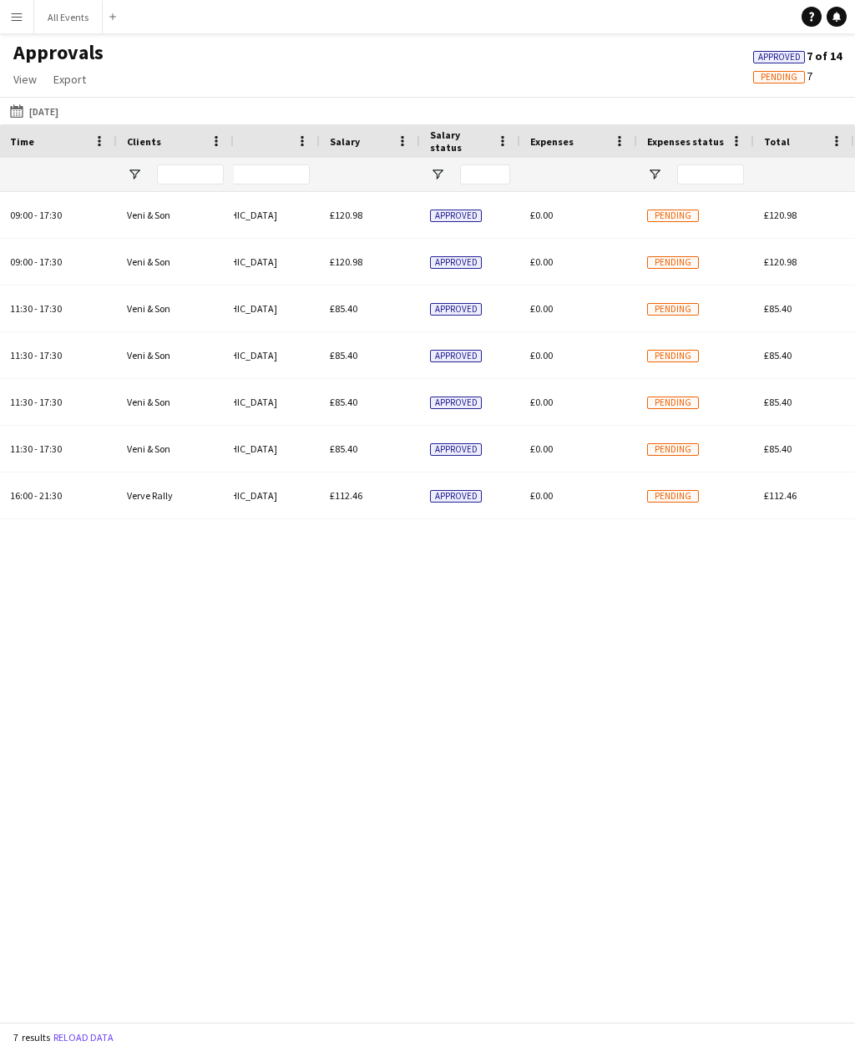
click at [62, 109] on button "[DATE] [DATE]" at bounding box center [34, 111] width 55 height 20
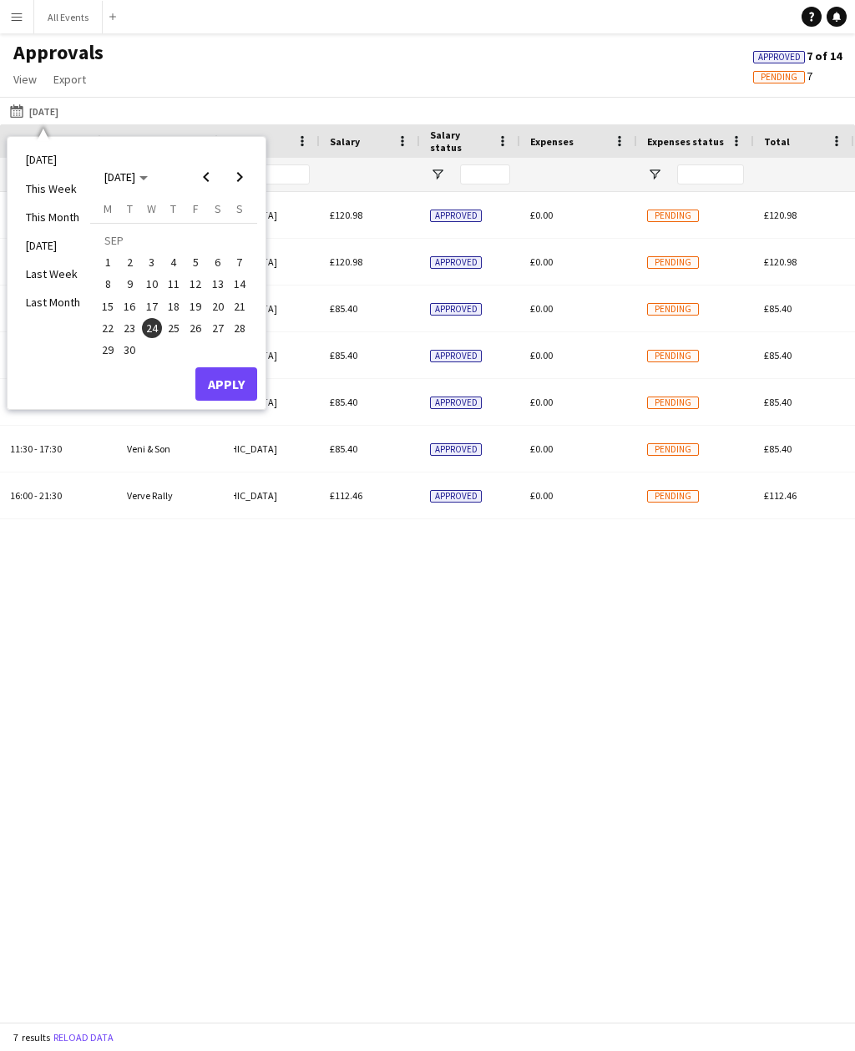
click at [180, 328] on span "25" at bounding box center [174, 328] width 20 height 20
click at [220, 381] on button "Apply" at bounding box center [226, 383] width 62 height 33
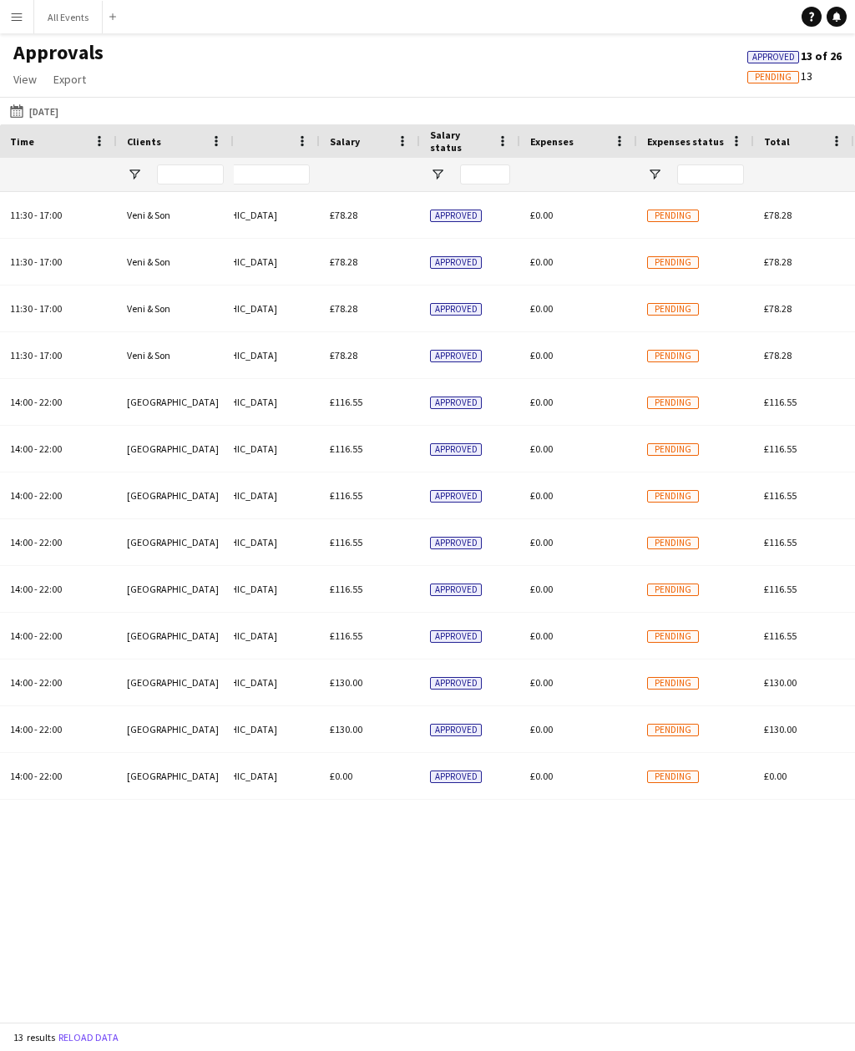
click at [62, 114] on button "[DATE] [DATE]" at bounding box center [34, 111] width 55 height 20
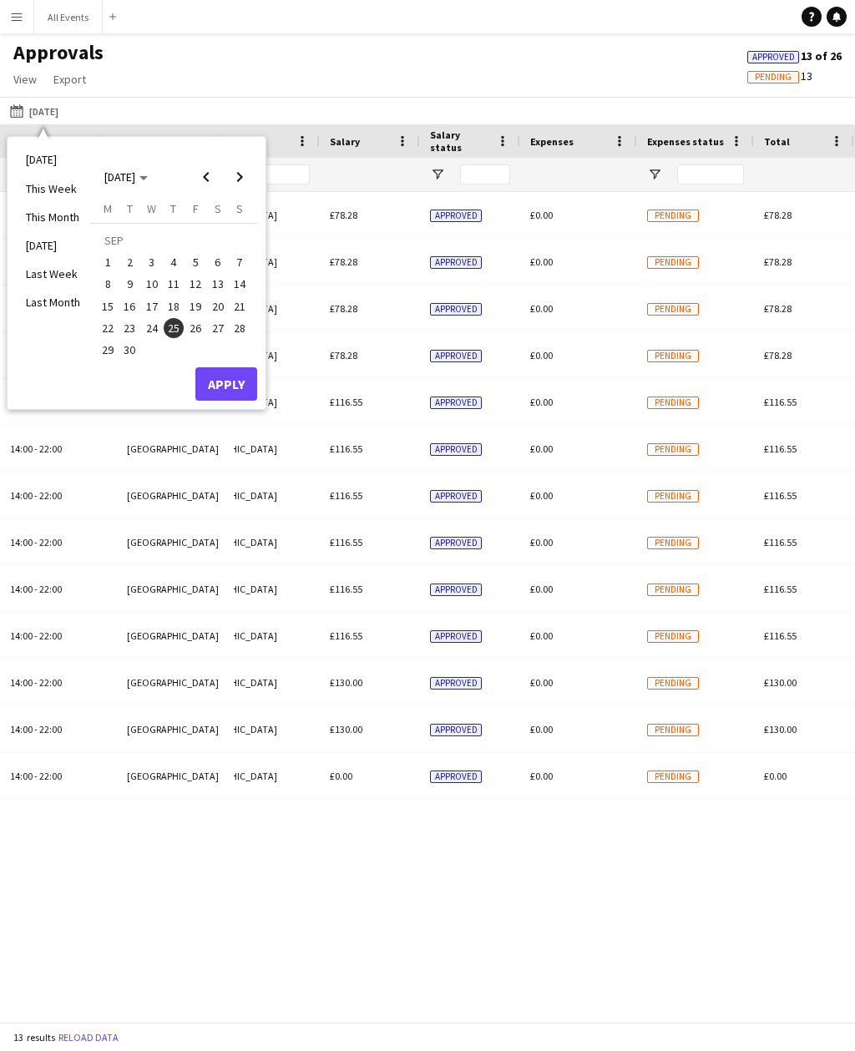
click at [114, 331] on span "22" at bounding box center [108, 328] width 20 height 20
click at [246, 326] on span "28" at bounding box center [240, 328] width 20 height 20
click at [238, 395] on button "Apply" at bounding box center [226, 383] width 62 height 33
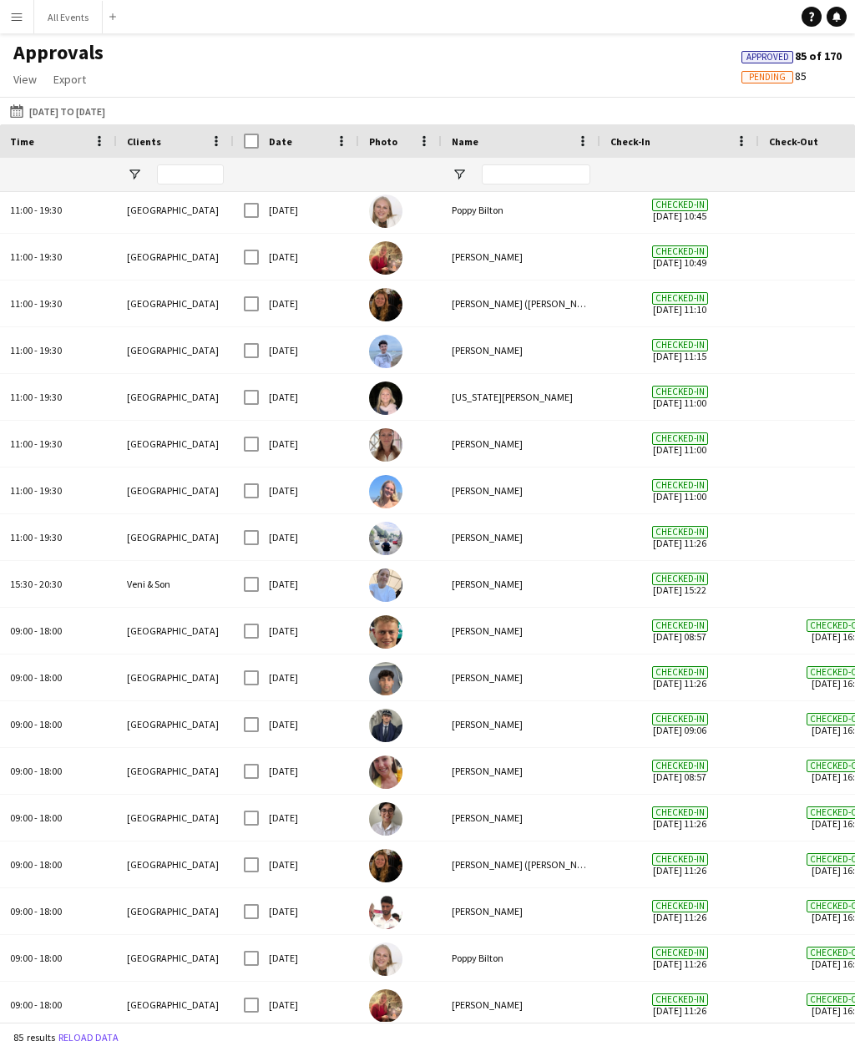
click at [65, 15] on button "All Events Close" at bounding box center [68, 17] width 68 height 33
